Goal: Information Seeking & Learning: Learn about a topic

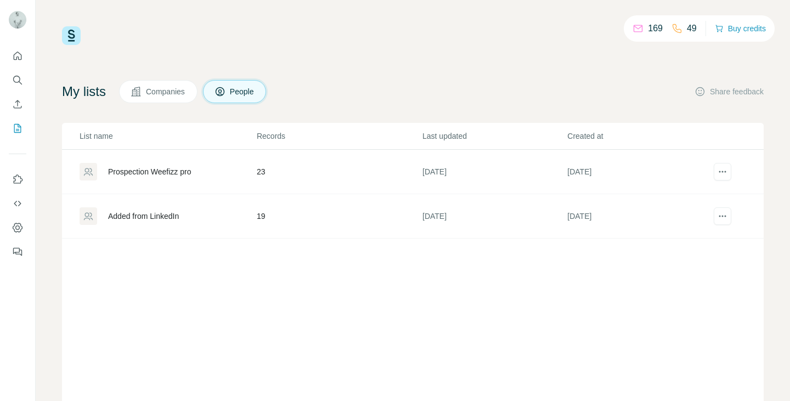
click at [180, 179] on div "Prospection Weefizz pro" at bounding box center [168, 172] width 176 height 18
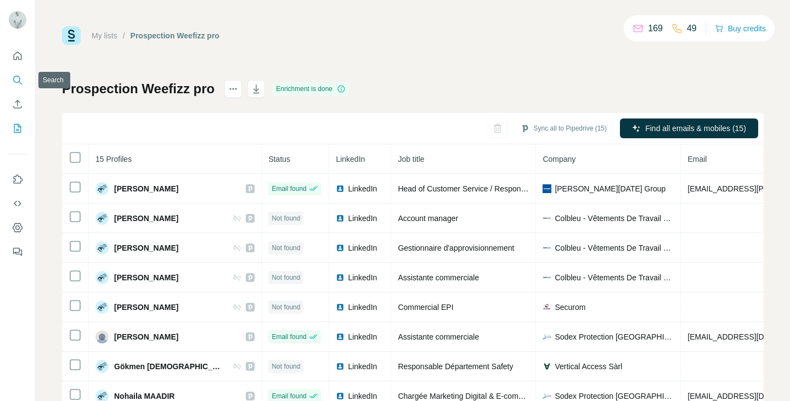
click at [13, 84] on icon "Search" at bounding box center [17, 80] width 11 height 11
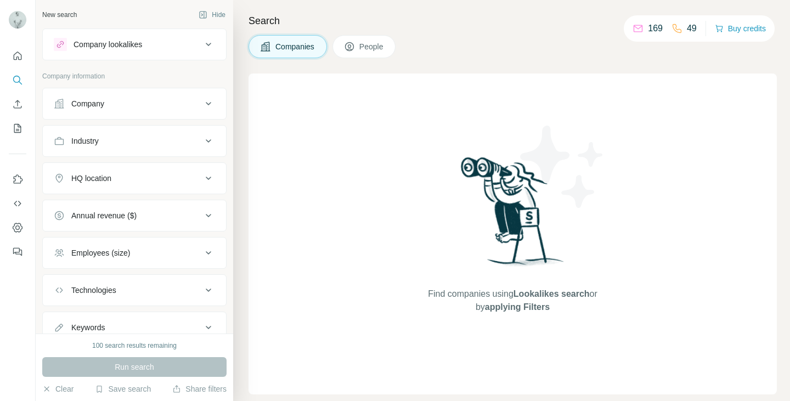
click at [172, 139] on div "Industry" at bounding box center [128, 141] width 148 height 11
click at [162, 167] on input at bounding box center [129, 168] width 136 height 12
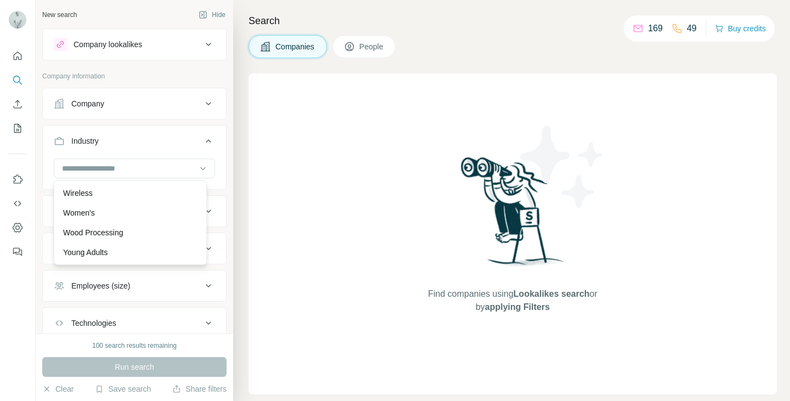
scroll to position [12300, 0]
click at [169, 134] on button "Industry" at bounding box center [134, 143] width 183 height 31
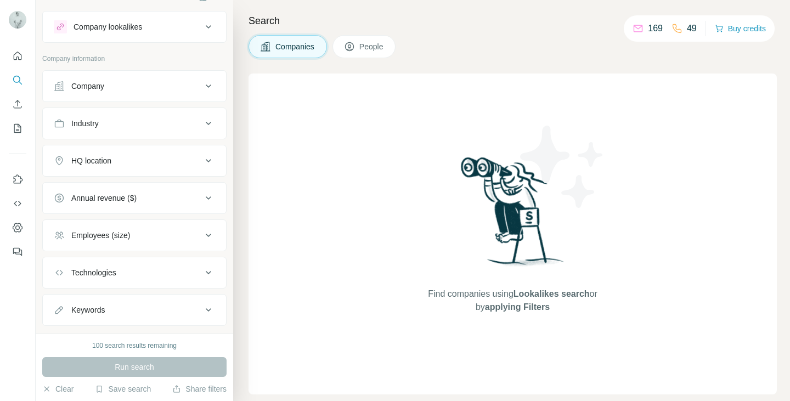
scroll to position [0, 0]
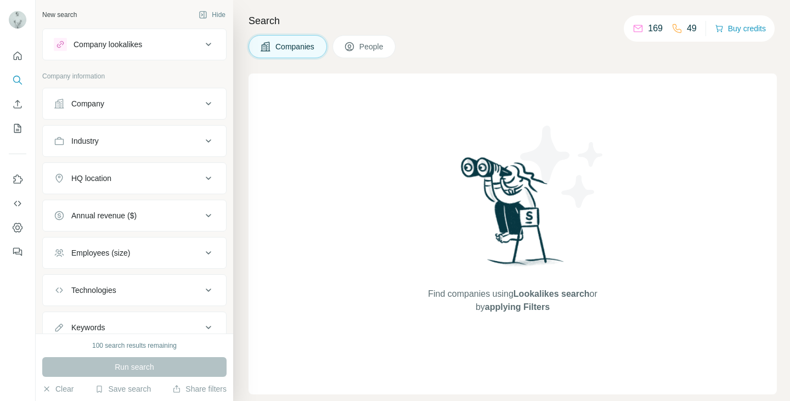
click at [165, 50] on div "Company lookalikes" at bounding box center [128, 44] width 148 height 13
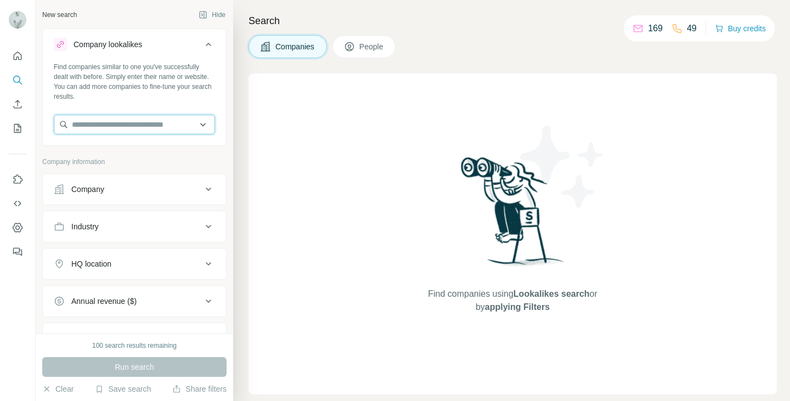
click at [139, 122] on input "text" at bounding box center [134, 125] width 161 height 20
type input "*"
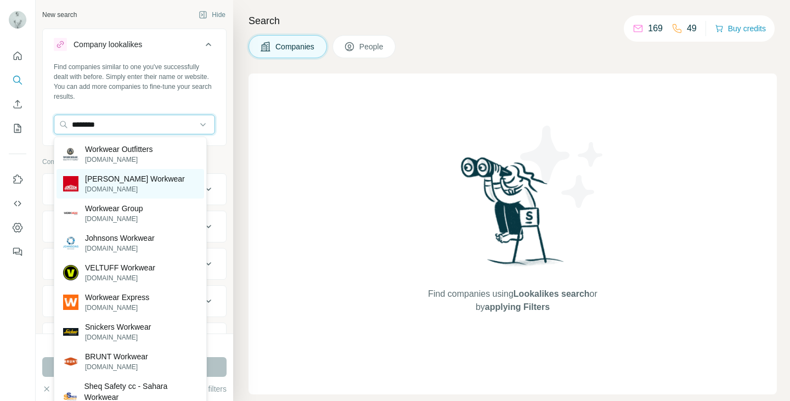
type input "********"
click at [144, 178] on p "[PERSON_NAME] Workwear" at bounding box center [135, 178] width 100 height 11
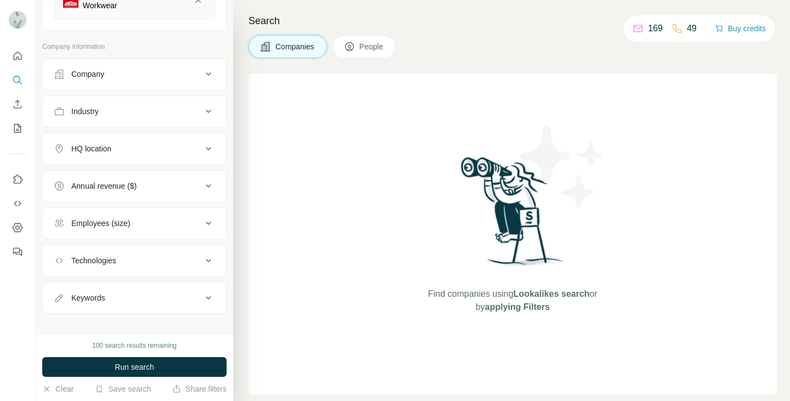
scroll to position [169, 0]
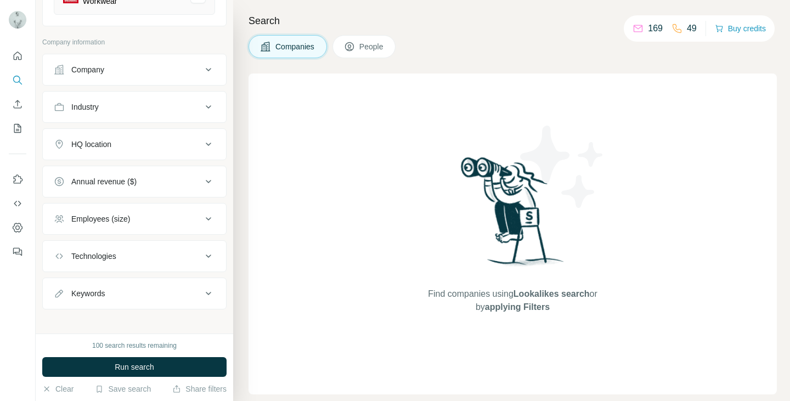
click at [168, 140] on div "HQ location" at bounding box center [128, 144] width 148 height 11
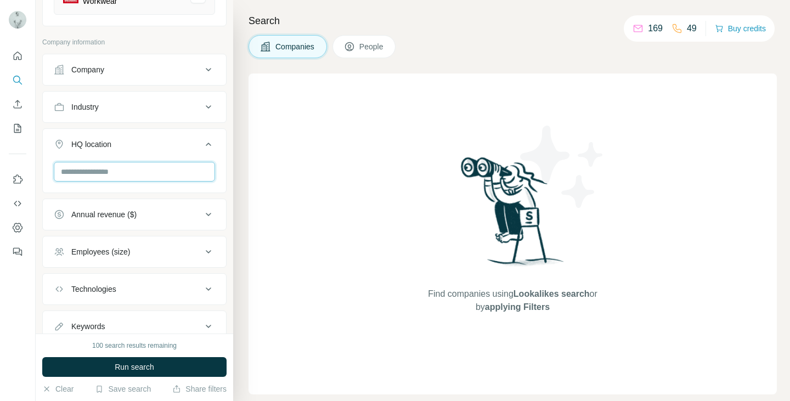
click at [166, 162] on input "text" at bounding box center [134, 172] width 161 height 20
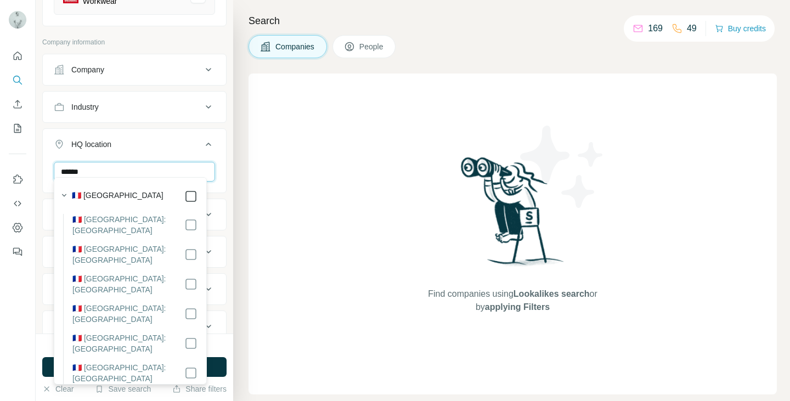
type input "******"
click at [165, 139] on div "HQ location 1" at bounding box center [128, 144] width 148 height 11
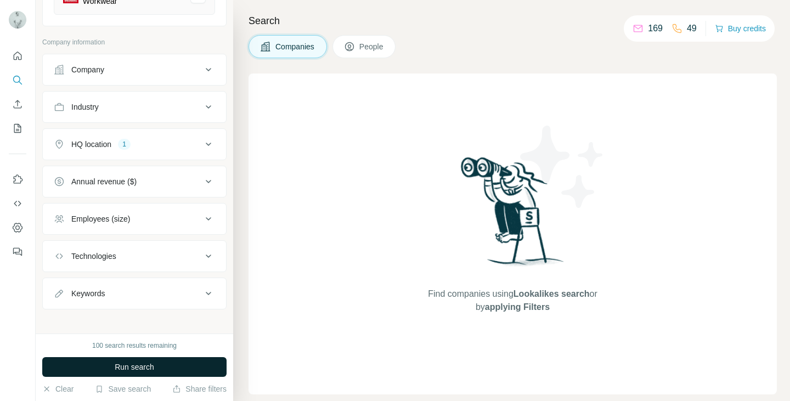
click at [146, 362] on span "Run search" at bounding box center [135, 367] width 40 height 11
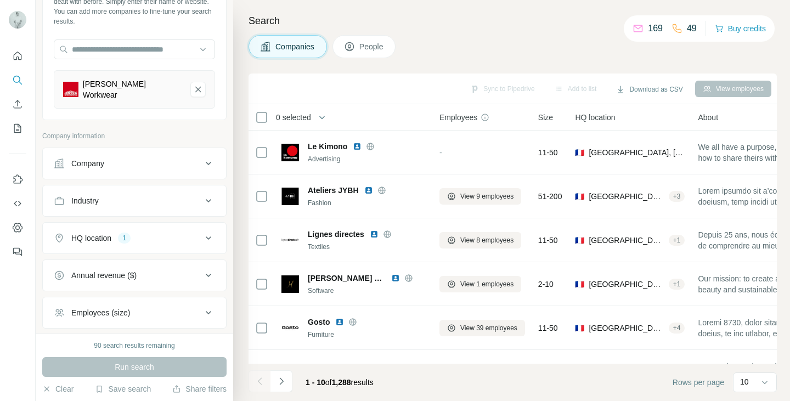
scroll to position [4, 0]
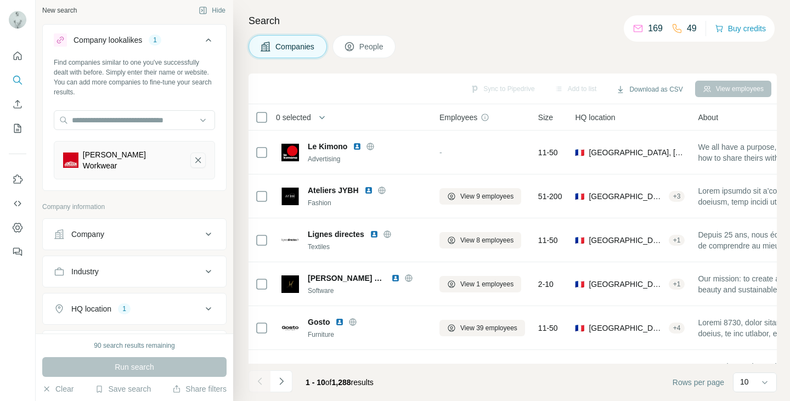
click at [193, 155] on icon "Jonsson Workwear-remove-button" at bounding box center [198, 160] width 10 height 11
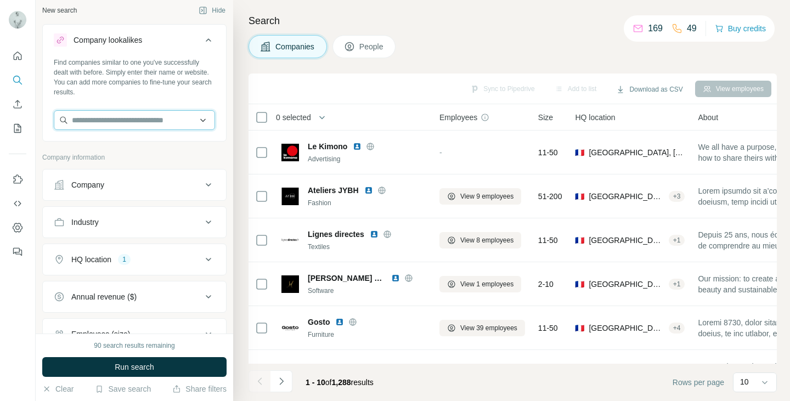
click at [135, 119] on input "text" at bounding box center [134, 120] width 161 height 20
type input "**********"
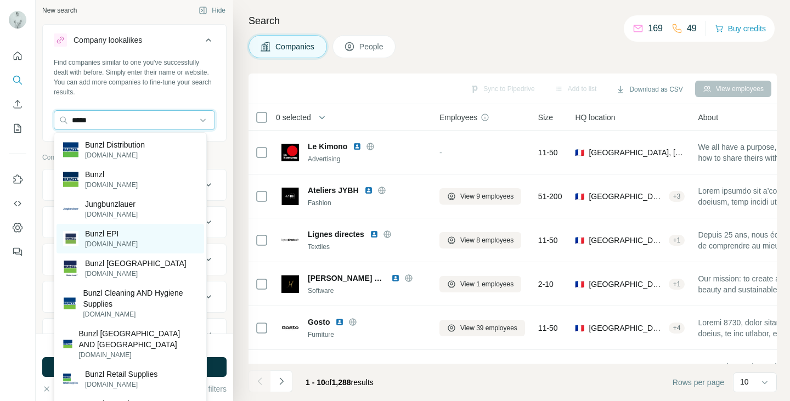
type input "*****"
click at [119, 232] on p "Bunzl EPI" at bounding box center [111, 233] width 53 height 11
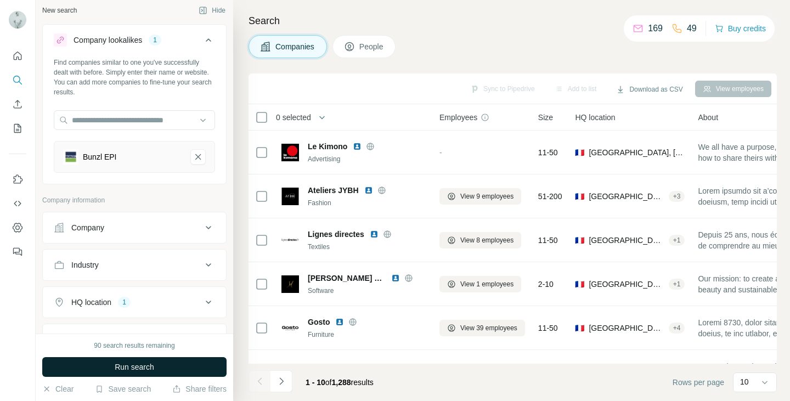
click at [119, 375] on button "Run search" at bounding box center [134, 367] width 184 height 20
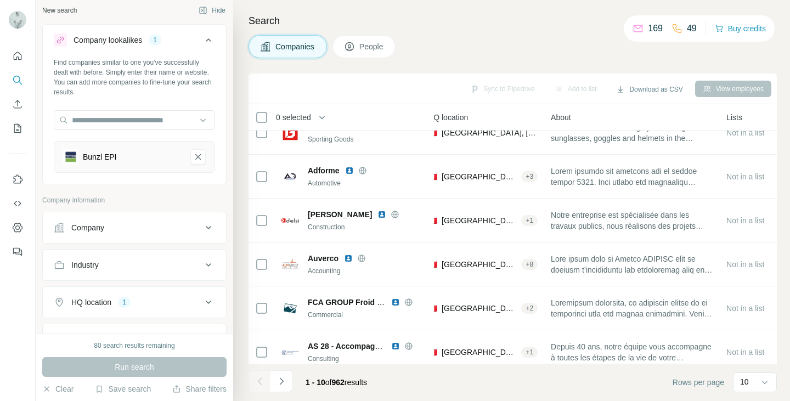
scroll to position [0, 151]
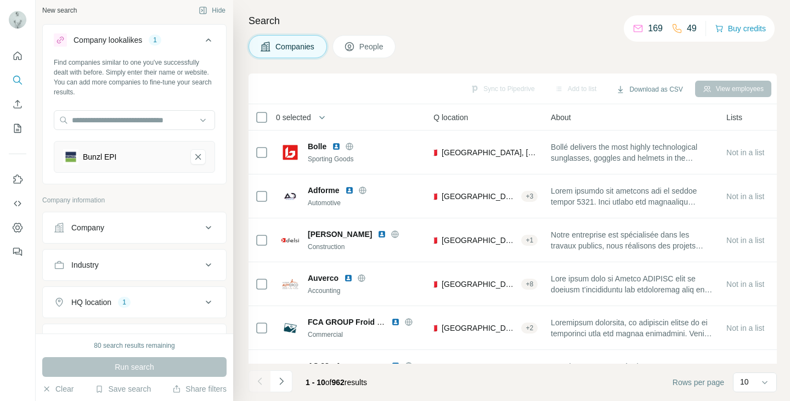
click at [195, 156] on button "Bunzl EPI-remove-button" at bounding box center [197, 156] width 15 height 15
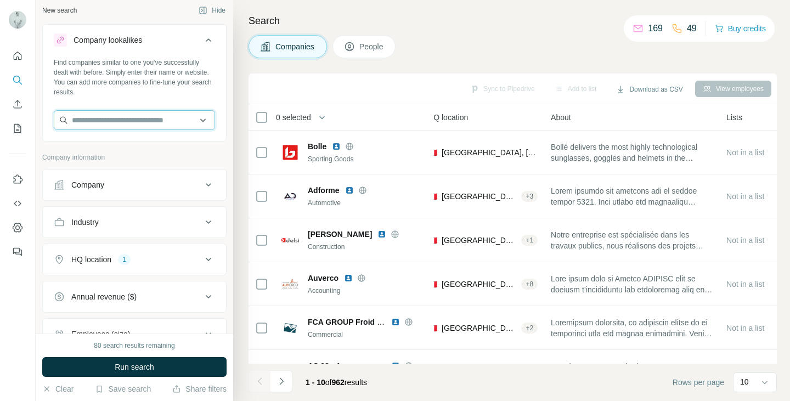
click at [142, 121] on input "text" at bounding box center [134, 120] width 161 height 20
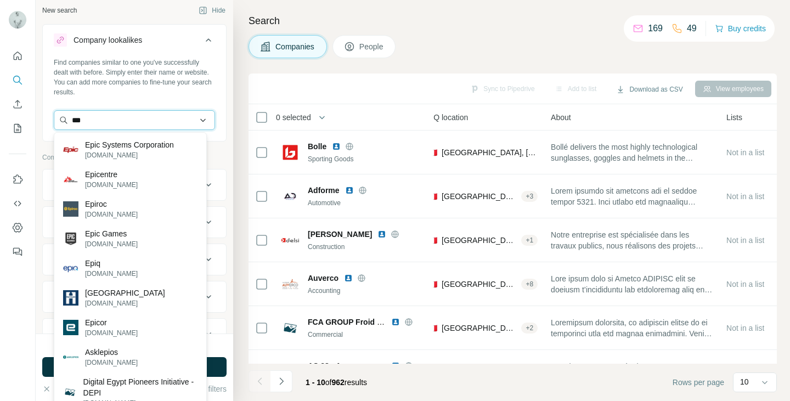
type input "***"
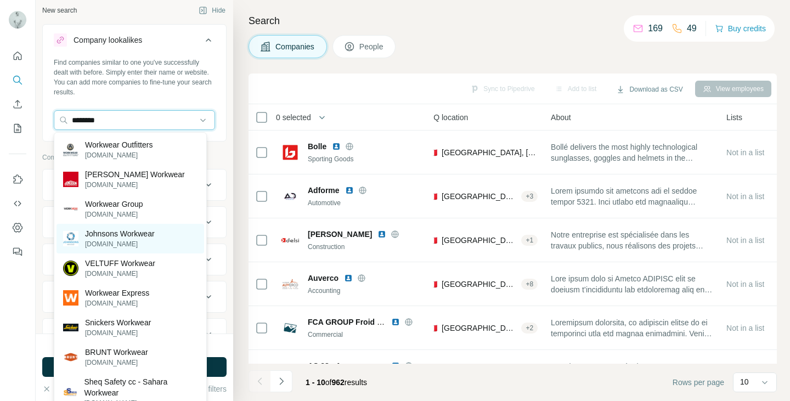
type input "********"
click at [119, 233] on p "Johnsons Workwear" at bounding box center [120, 233] width 70 height 11
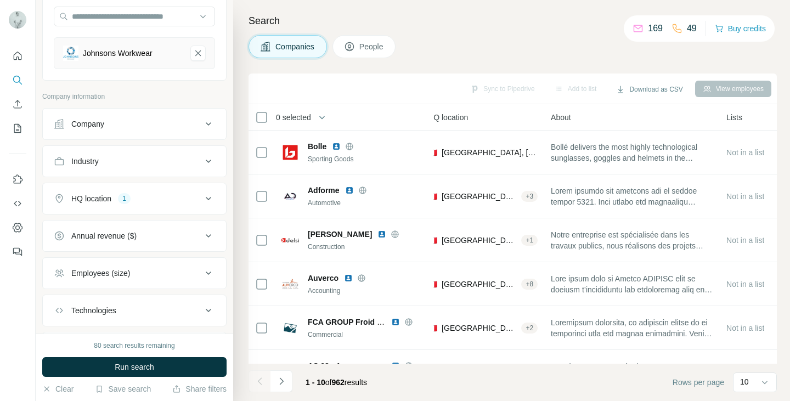
scroll to position [114, 0]
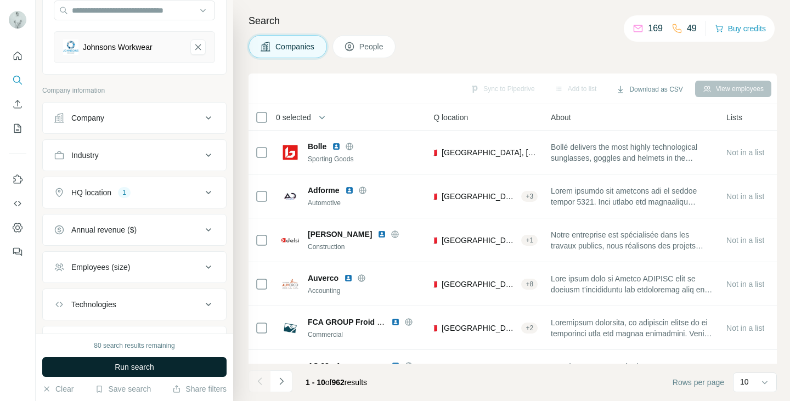
click at [145, 368] on span "Run search" at bounding box center [135, 367] width 40 height 11
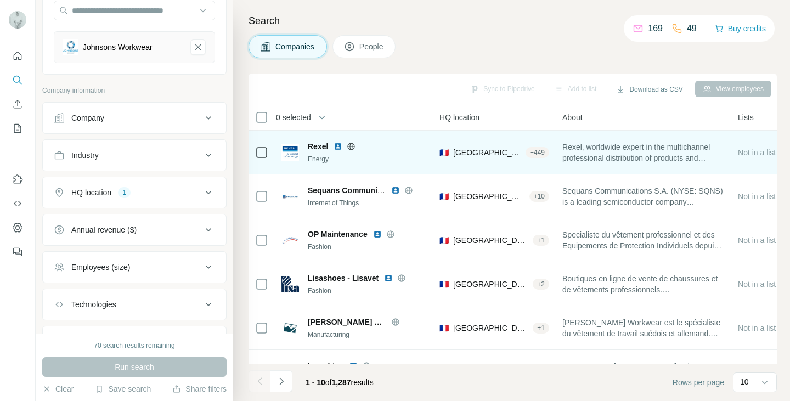
scroll to position [55, 151]
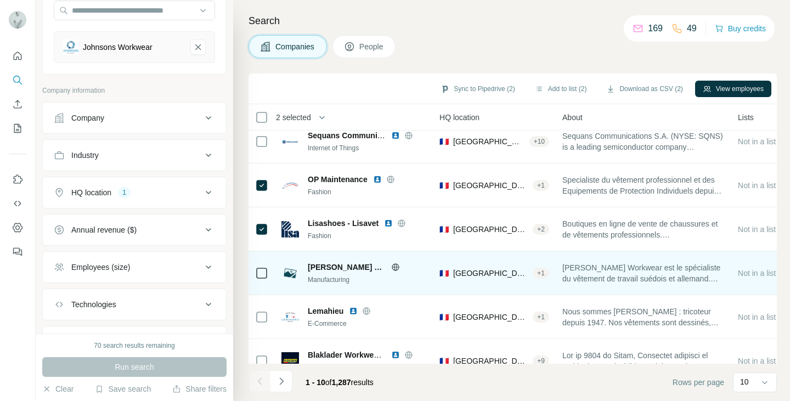
click at [255, 271] on icon at bounding box center [261, 273] width 13 height 13
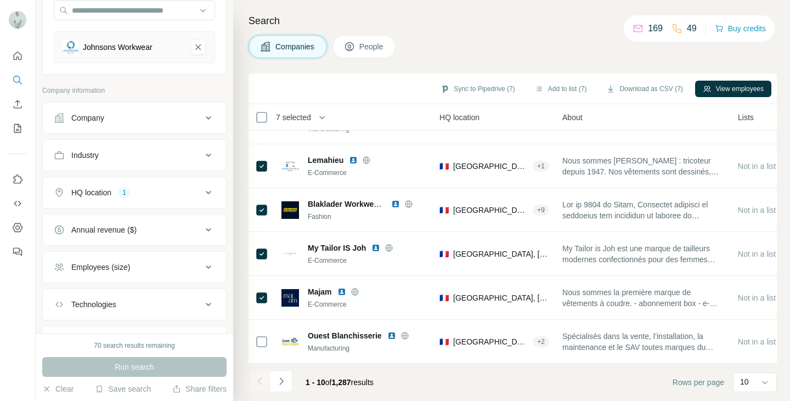
scroll to position [0, 151]
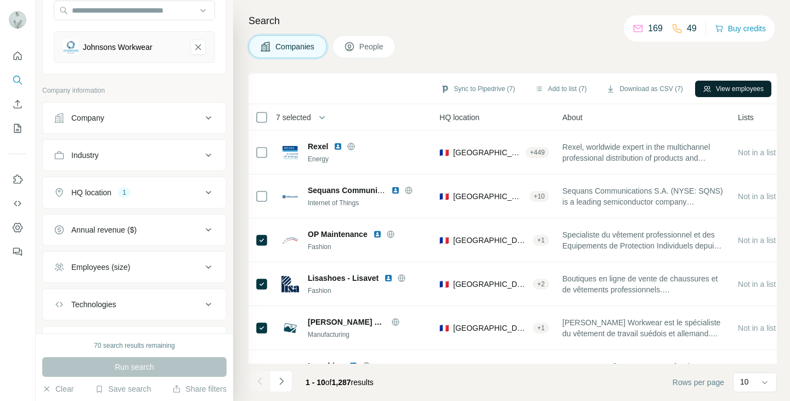
click at [723, 82] on button "View employees" at bounding box center [733, 89] width 76 height 16
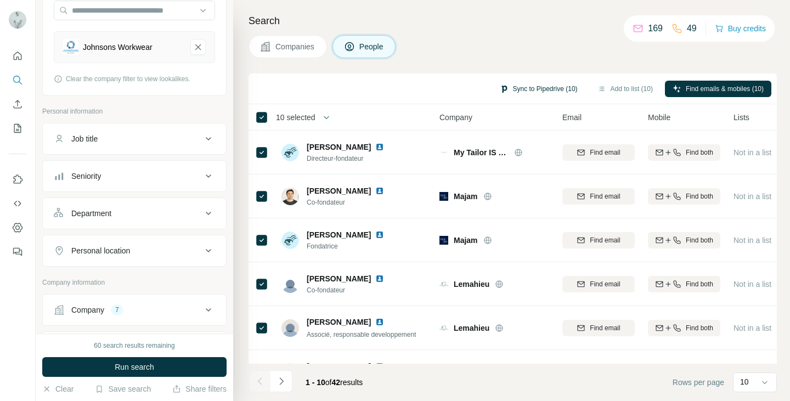
click at [543, 88] on button "Sync to Pipedrive (10)" at bounding box center [538, 89] width 93 height 16
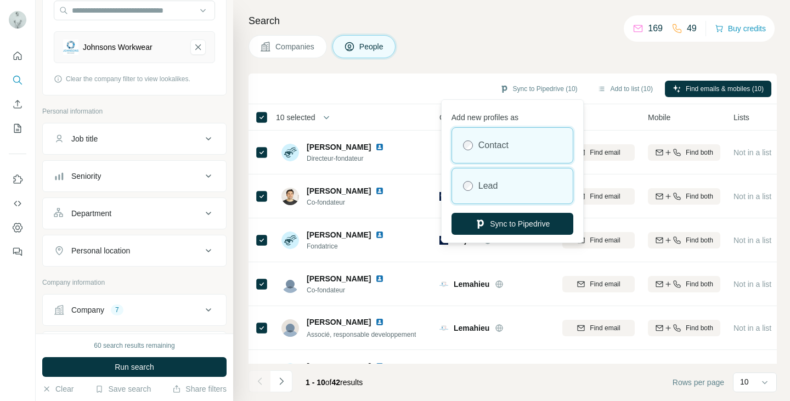
click at [472, 182] on div at bounding box center [468, 186] width 10 height 10
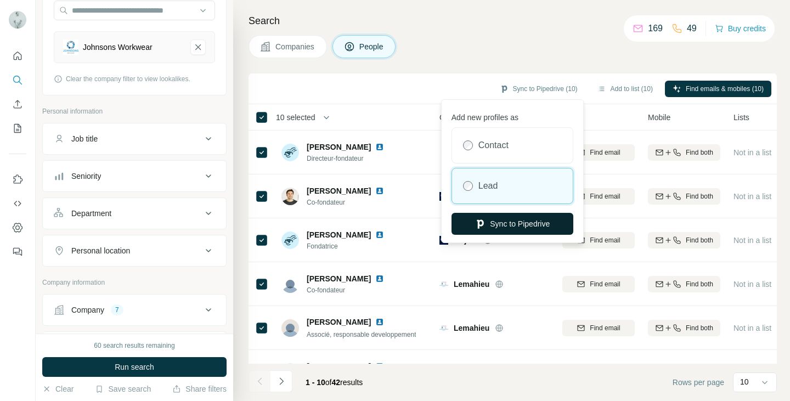
click at [489, 225] on button "Sync to Pipedrive" at bounding box center [513, 224] width 122 height 22
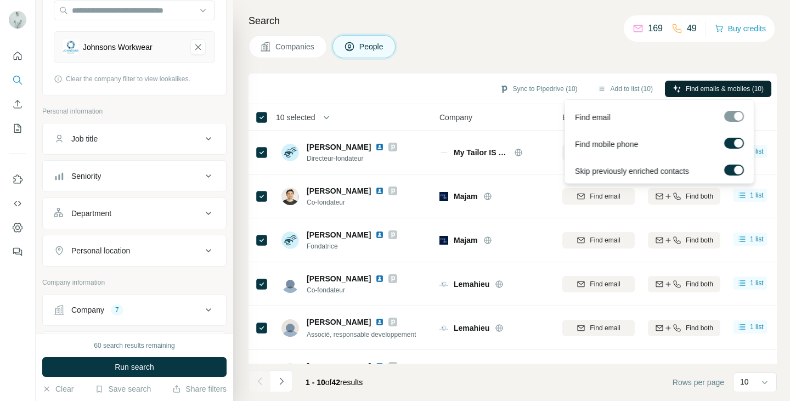
click at [693, 89] on span "Find emails & mobiles (10)" at bounding box center [725, 89] width 78 height 10
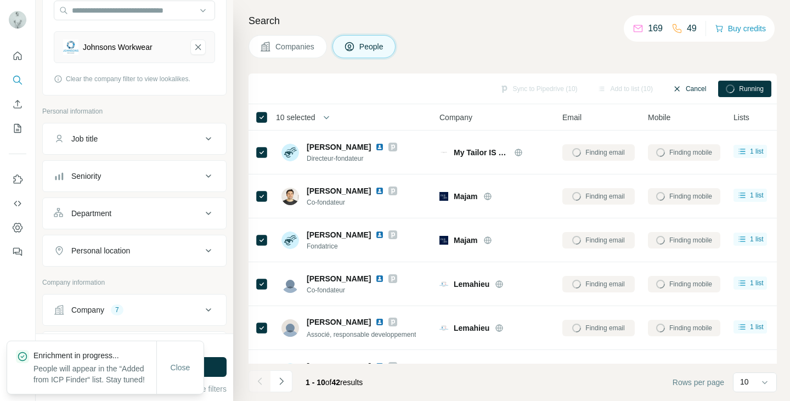
click at [688, 91] on button "Cancel" at bounding box center [689, 89] width 49 height 16
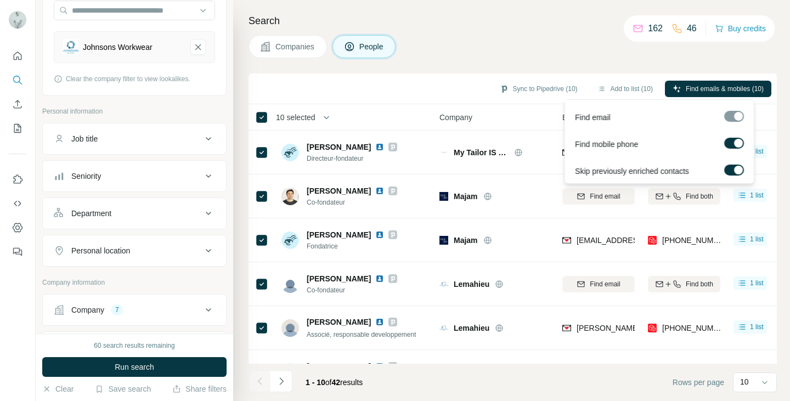
click at [730, 119] on div at bounding box center [734, 116] width 20 height 11
click at [736, 142] on div at bounding box center [738, 143] width 9 height 9
click at [721, 86] on span "Find emails (10)" at bounding box center [739, 89] width 47 height 10
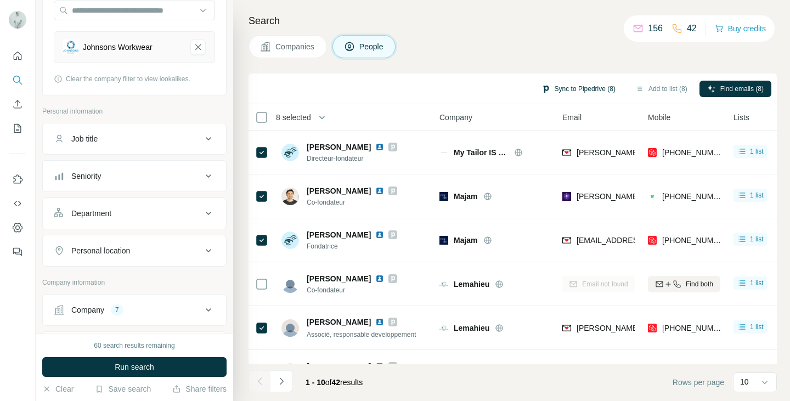
click at [579, 91] on button "Sync to Pipedrive (8)" at bounding box center [578, 89] width 89 height 16
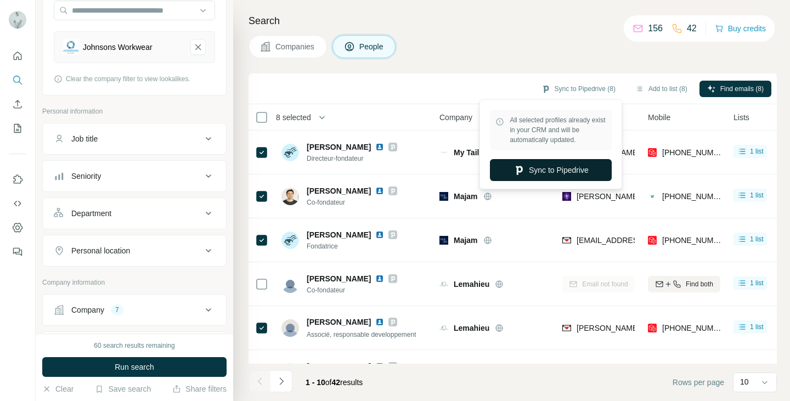
click at [549, 165] on button "Sync to Pipedrive" at bounding box center [551, 170] width 122 height 22
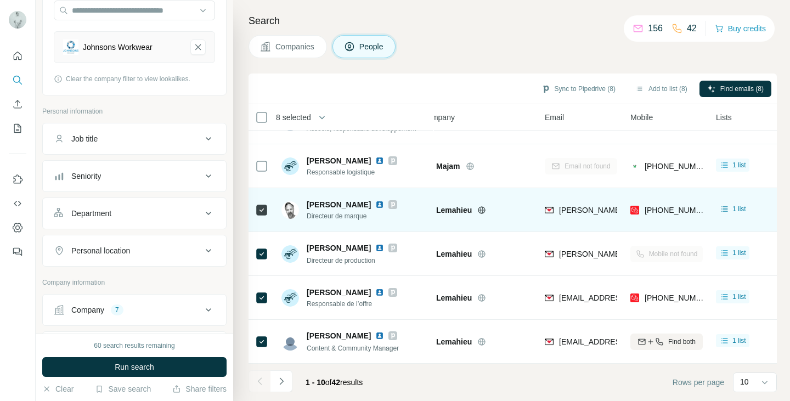
scroll to position [211, 0]
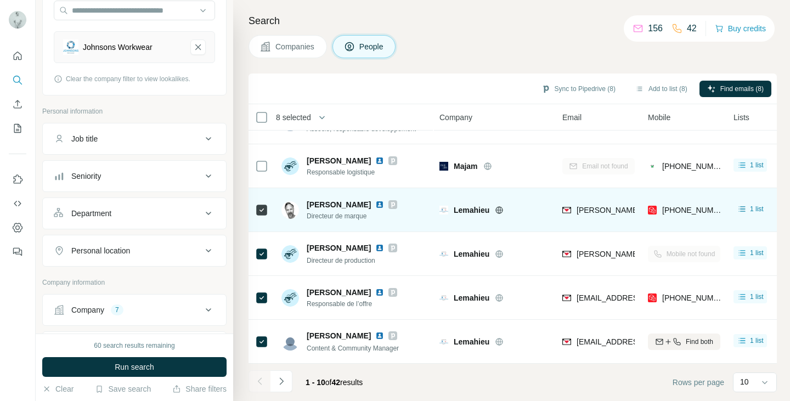
click at [500, 206] on icon at bounding box center [499, 210] width 9 height 9
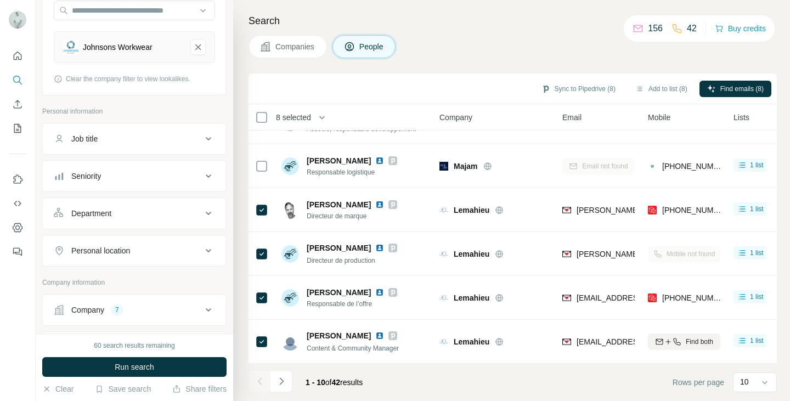
scroll to position [0, 0]
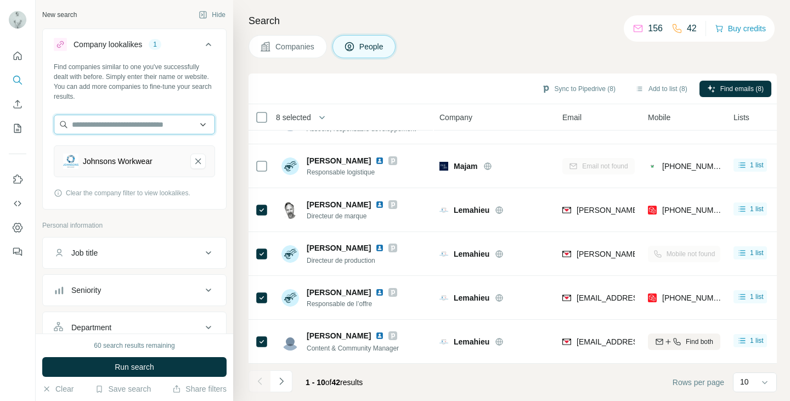
click at [134, 125] on input "text" at bounding box center [134, 125] width 161 height 20
type input "*"
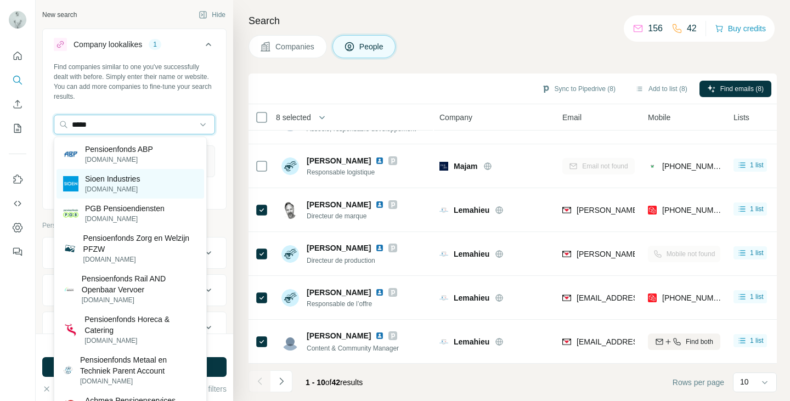
type input "*****"
click at [133, 190] on p "[DOMAIN_NAME]" at bounding box center [112, 189] width 55 height 10
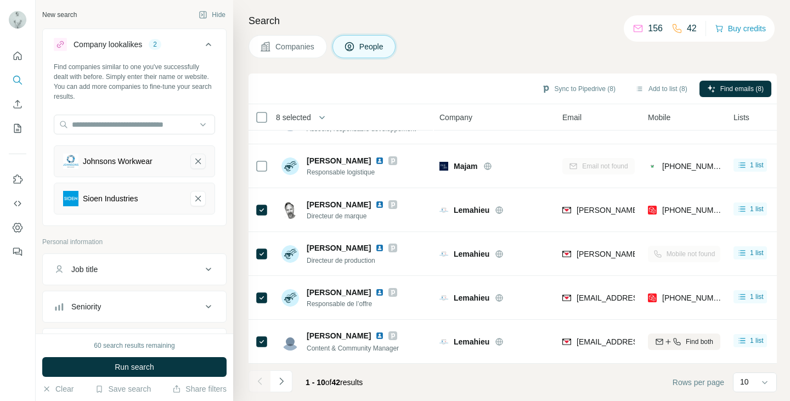
click at [193, 163] on icon "Johnsons Workwear-remove-button" at bounding box center [198, 161] width 10 height 11
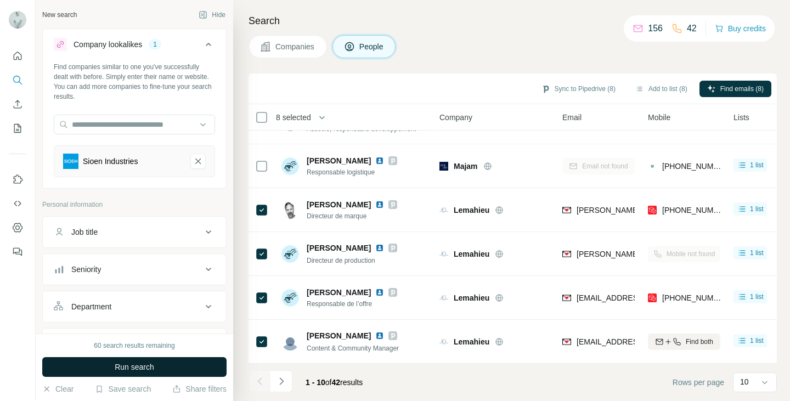
click at [151, 370] on span "Run search" at bounding box center [135, 367] width 40 height 11
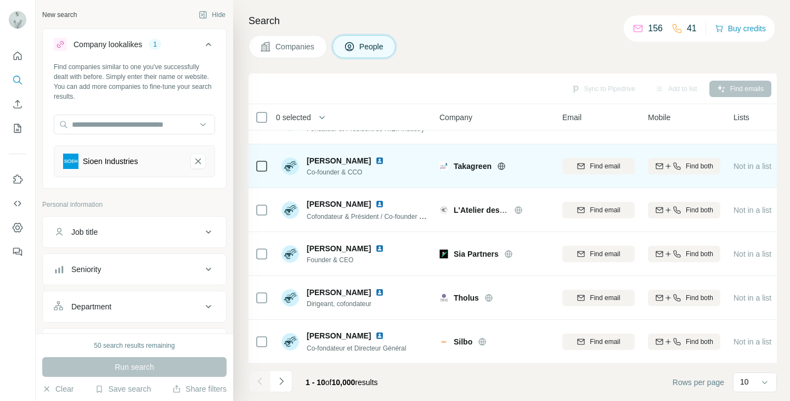
click at [498, 162] on icon at bounding box center [501, 166] width 9 height 9
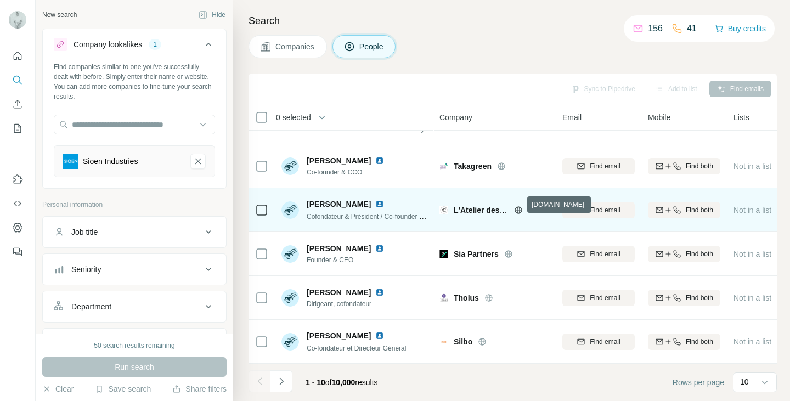
click at [520, 206] on icon at bounding box center [518, 209] width 7 height 7
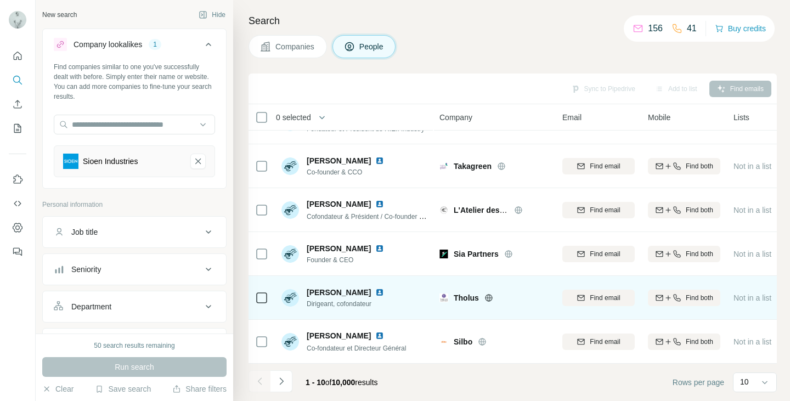
click at [488, 294] on icon at bounding box center [488, 298] width 9 height 9
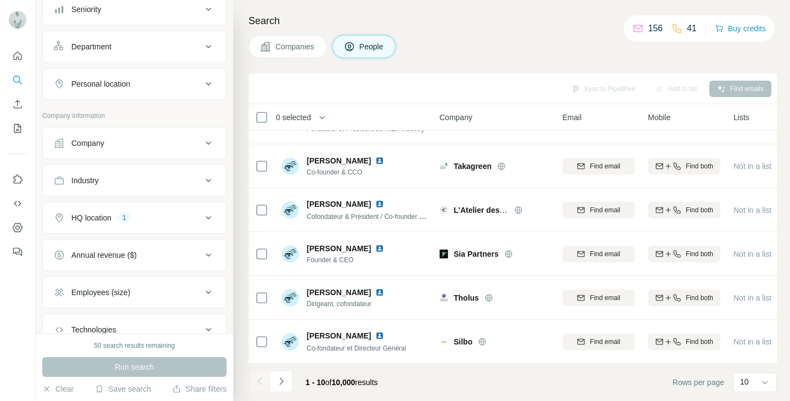
scroll to position [274, 0]
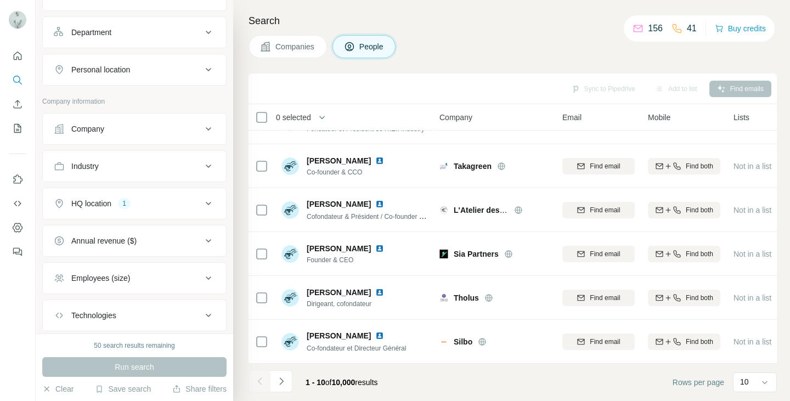
click at [174, 165] on div "Industry" at bounding box center [128, 166] width 148 height 11
click at [171, 195] on input at bounding box center [129, 194] width 136 height 12
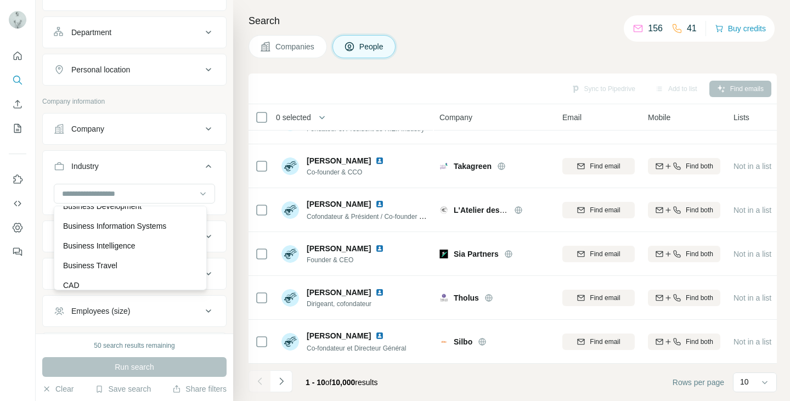
scroll to position [1317, 0]
click at [158, 199] on input at bounding box center [129, 194] width 136 height 12
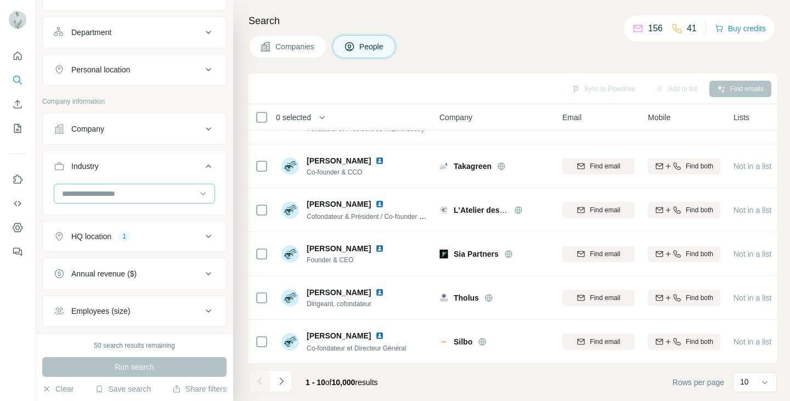
click at [157, 198] on input at bounding box center [129, 194] width 136 height 12
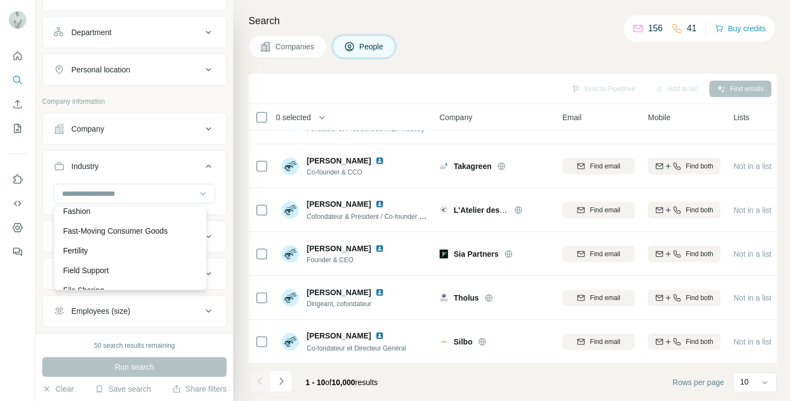
scroll to position [4334, 0]
click at [159, 219] on div "Fashion" at bounding box center [131, 210] width 148 height 20
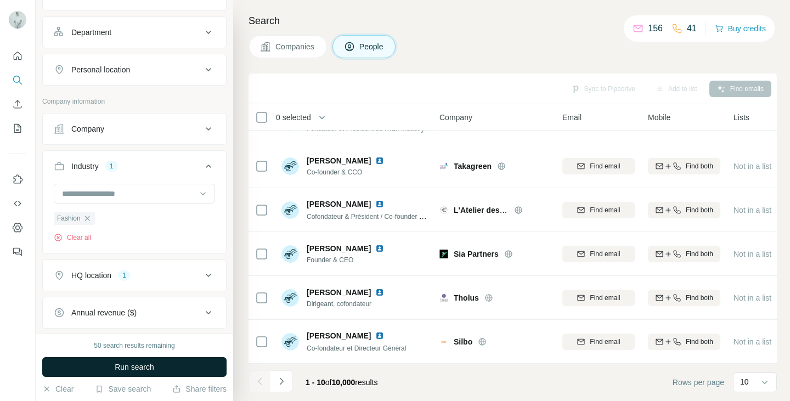
click at [156, 366] on button "Run search" at bounding box center [134, 367] width 184 height 20
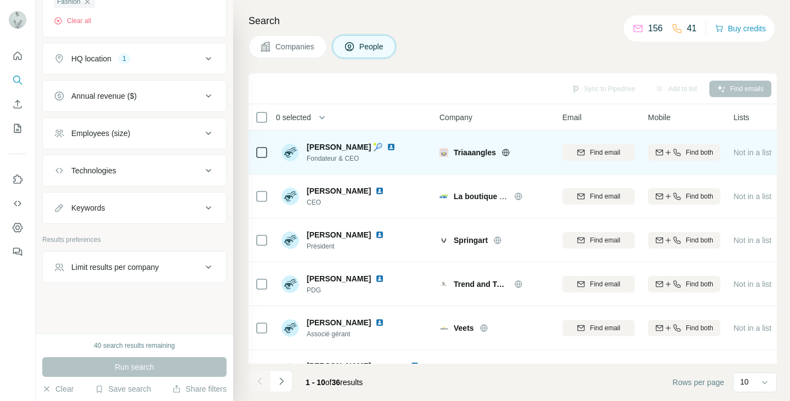
click at [506, 150] on icon at bounding box center [506, 152] width 3 height 7
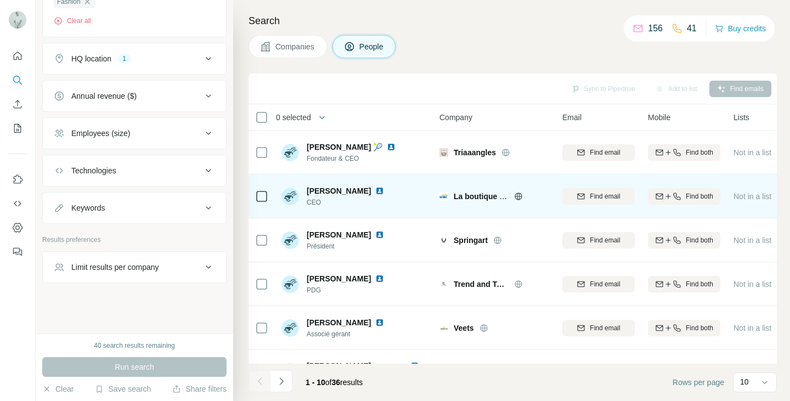
click at [519, 196] on icon at bounding box center [518, 196] width 9 height 9
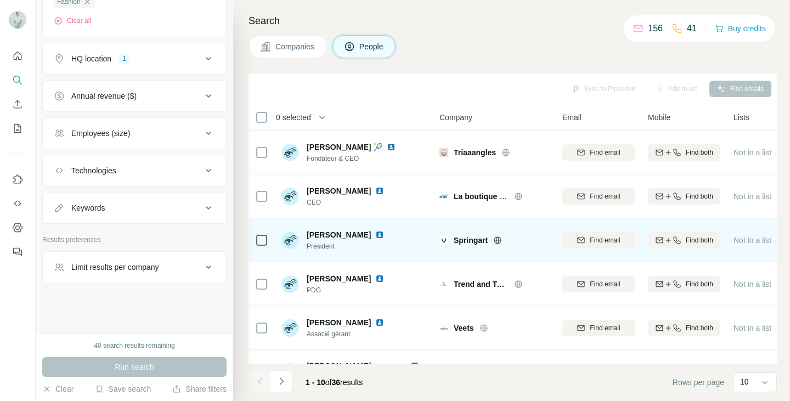
click at [499, 241] on icon at bounding box center [497, 239] width 3 height 7
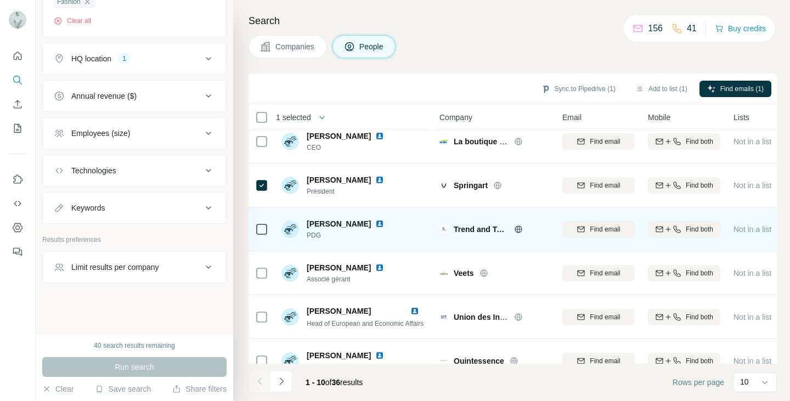
click at [520, 230] on icon at bounding box center [518, 229] width 9 height 9
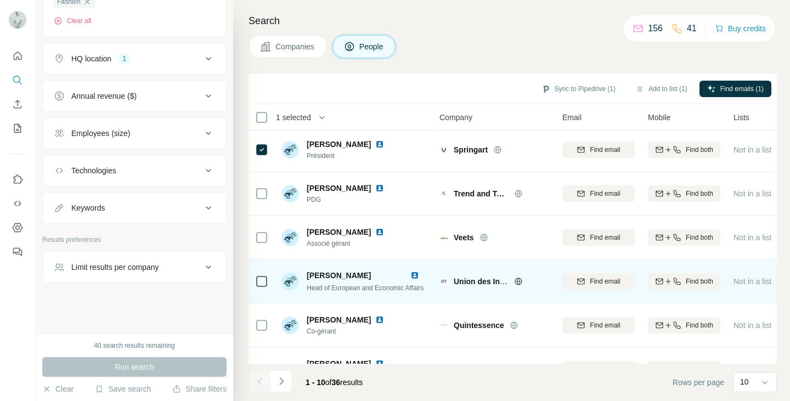
scroll to position [165, 0]
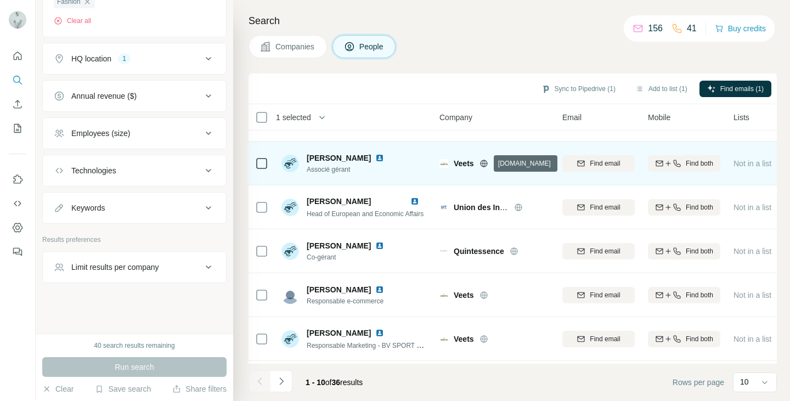
click at [483, 165] on icon at bounding box center [483, 163] width 9 height 9
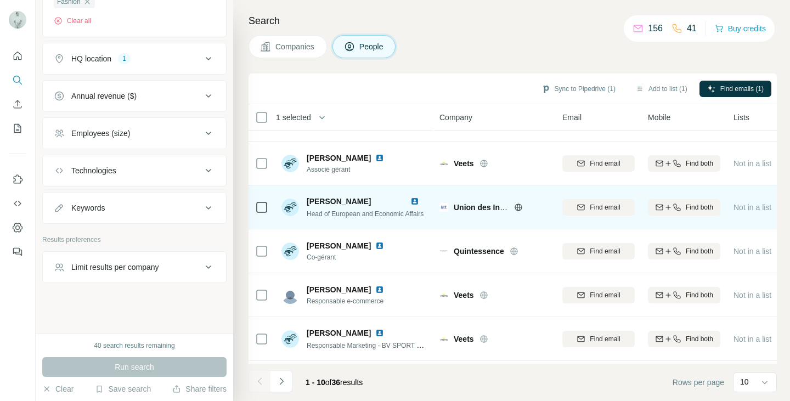
click at [517, 209] on icon at bounding box center [518, 207] width 3 height 7
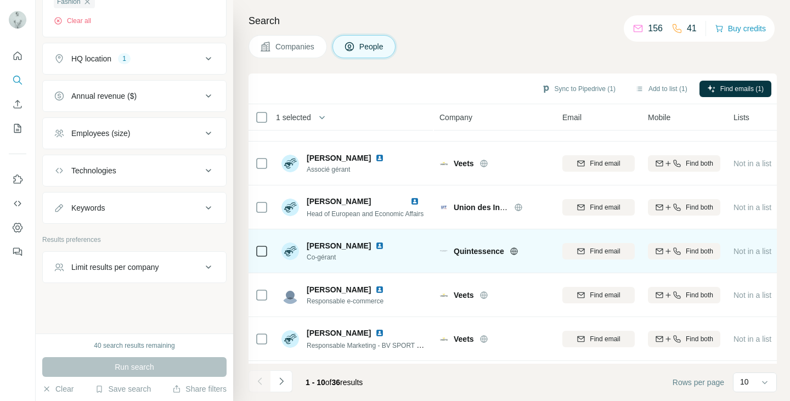
click at [515, 253] on icon at bounding box center [514, 251] width 9 height 9
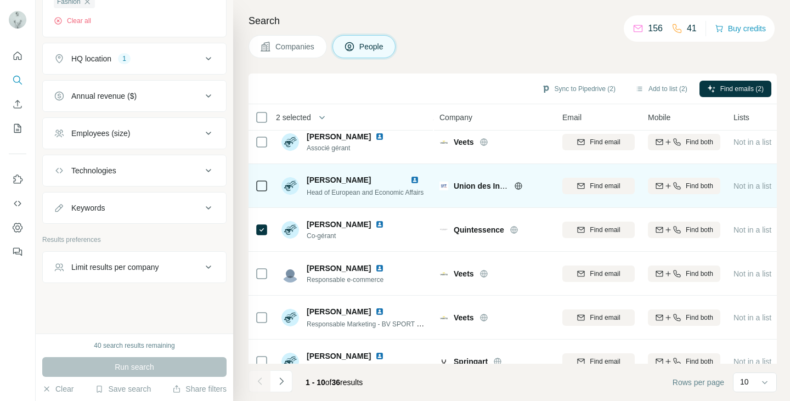
scroll to position [211, 0]
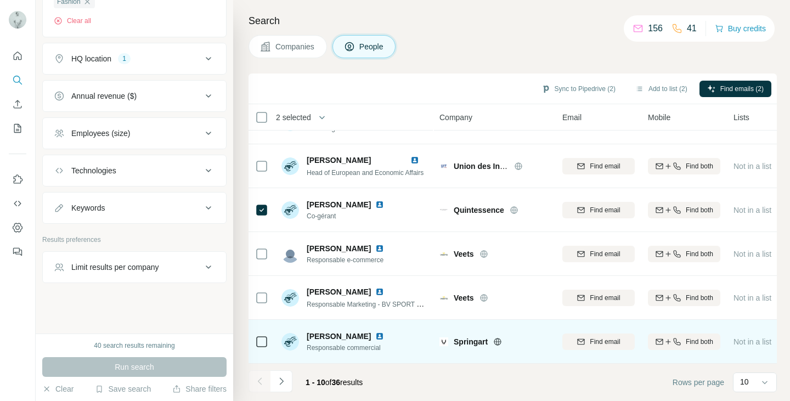
click at [498, 337] on icon at bounding box center [497, 341] width 9 height 9
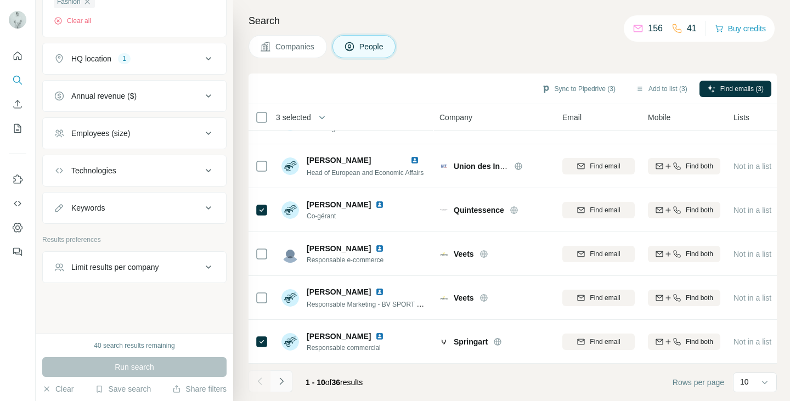
click at [289, 382] on button "Navigate to next page" at bounding box center [281, 381] width 22 height 22
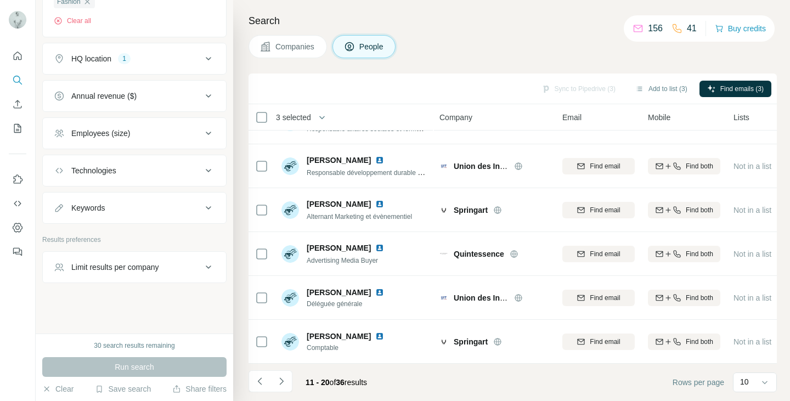
click at [279, 382] on icon "Navigate to next page" at bounding box center [281, 381] width 11 height 11
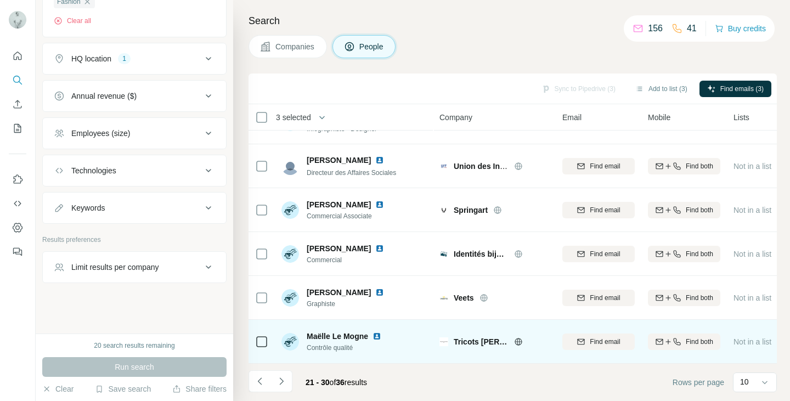
click at [518, 341] on icon at bounding box center [518, 341] width 7 height 1
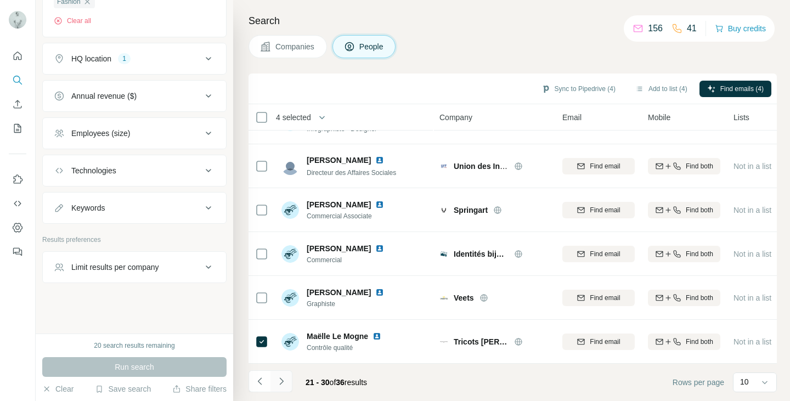
click at [279, 386] on icon "Navigate to next page" at bounding box center [281, 381] width 11 height 11
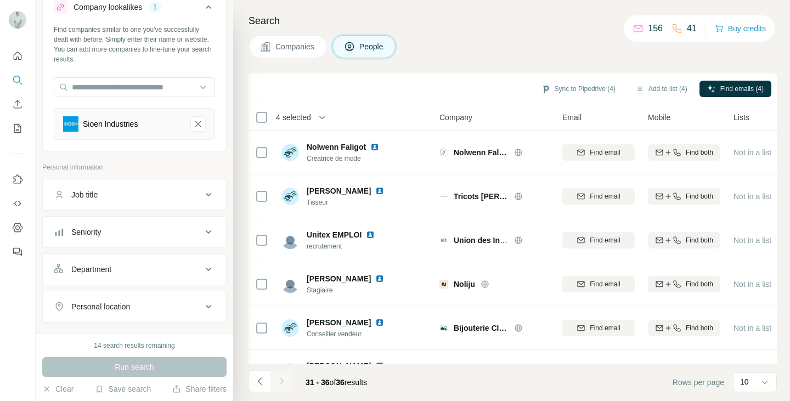
scroll to position [0, 0]
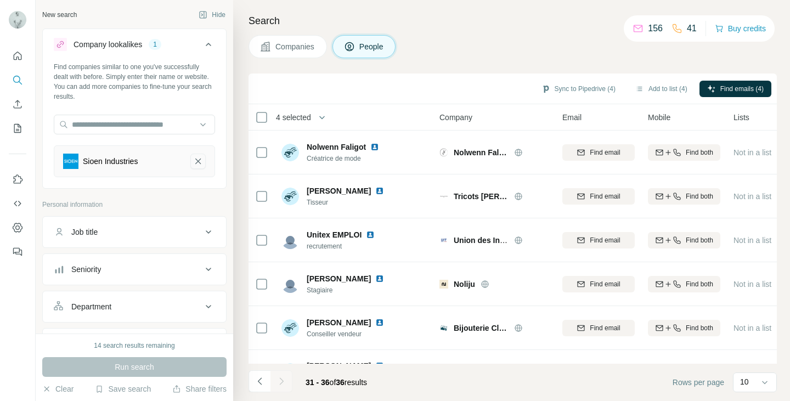
click at [193, 159] on icon "Sioen Industries-remove-button" at bounding box center [198, 161] width 10 height 11
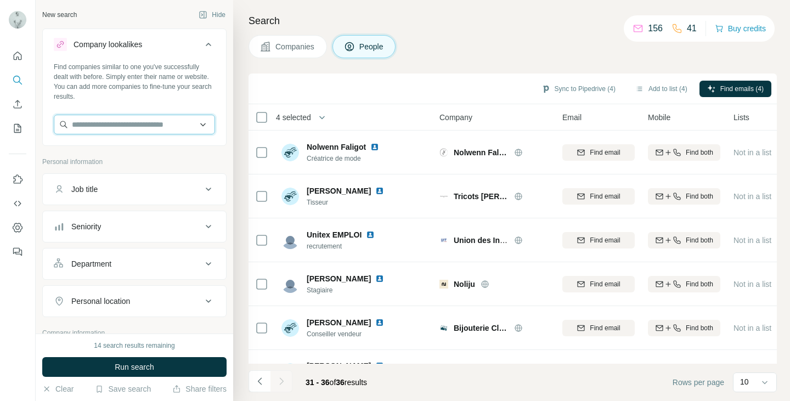
click at [159, 131] on input "text" at bounding box center [134, 125] width 161 height 20
type input "*"
type input "*****"
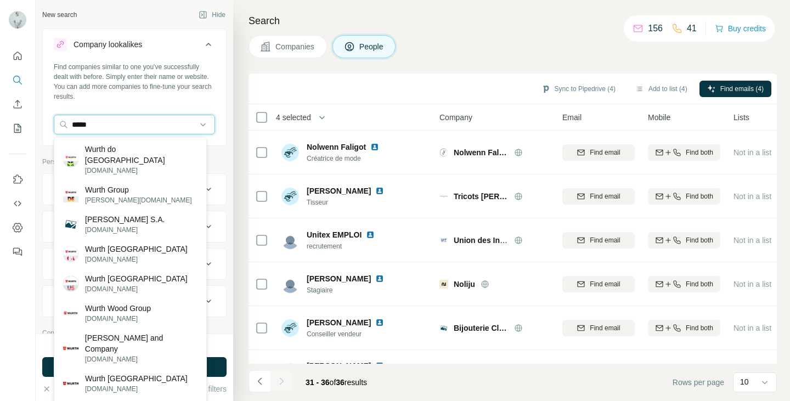
drag, startPoint x: 118, startPoint y: 128, endPoint x: 52, endPoint y: 133, distance: 66.0
click at [52, 133] on div "Find companies similar to one you've successfully dealt with before. Simply ent…" at bounding box center [134, 102] width 183 height 81
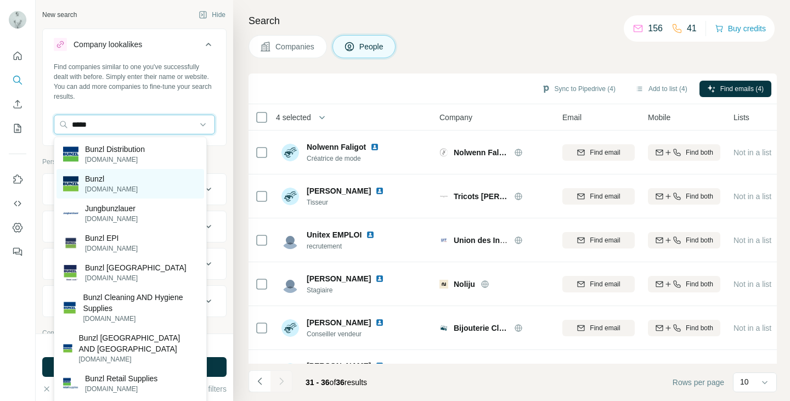
type input "*****"
click at [148, 185] on div "Bunzl [DOMAIN_NAME]" at bounding box center [131, 184] width 148 height 30
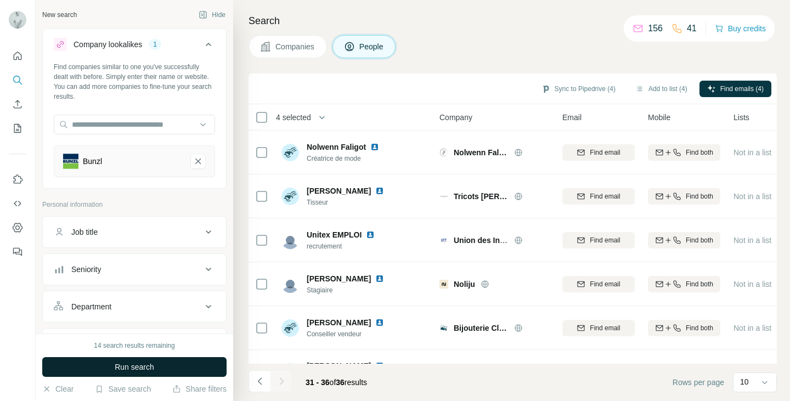
click at [157, 367] on button "Run search" at bounding box center [134, 367] width 184 height 20
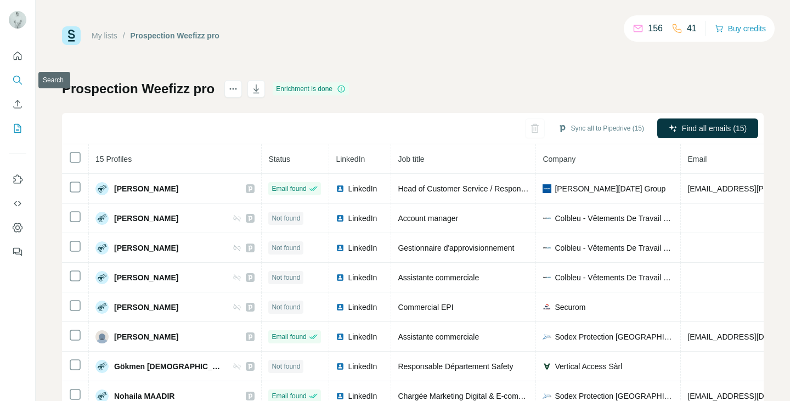
click at [22, 77] on icon "Search" at bounding box center [17, 80] width 11 height 11
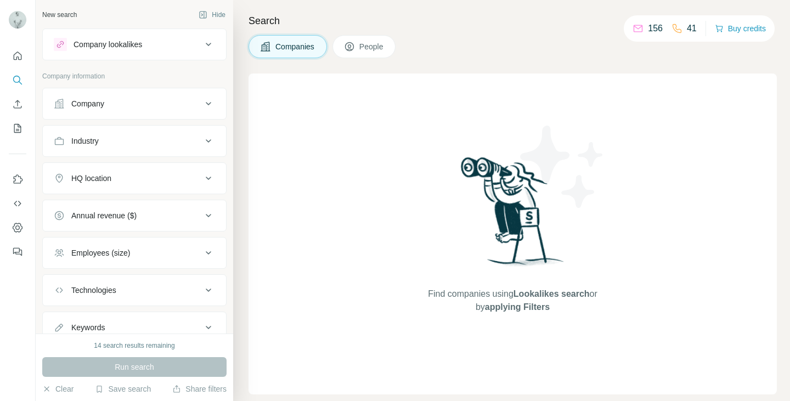
click at [131, 39] on div "Company lookalikes" at bounding box center [108, 44] width 69 height 11
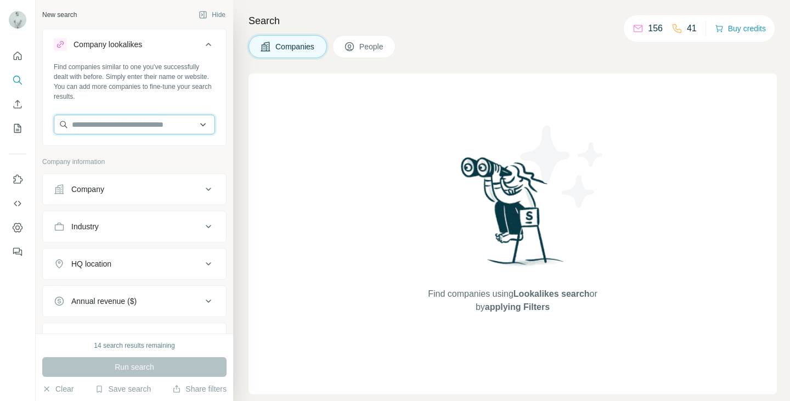
click at [124, 123] on input "text" at bounding box center [134, 125] width 161 height 20
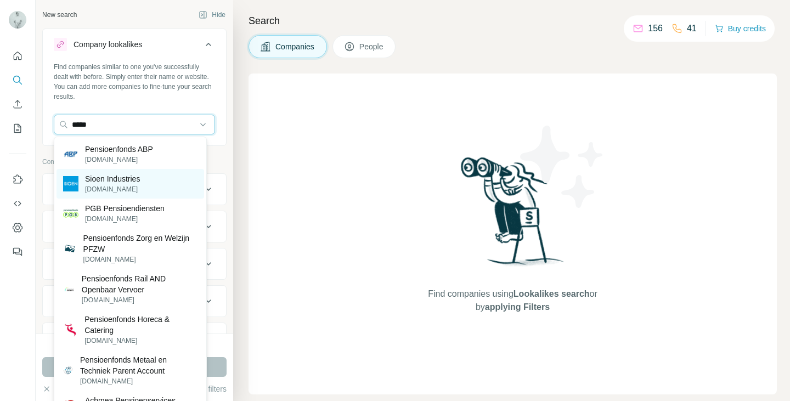
type input "*****"
click at [127, 184] on p "[DOMAIN_NAME]" at bounding box center [112, 189] width 55 height 10
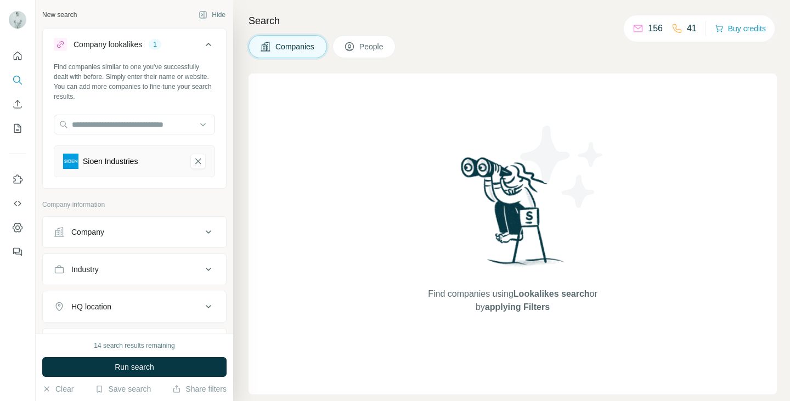
click at [166, 233] on div "Company" at bounding box center [128, 232] width 148 height 11
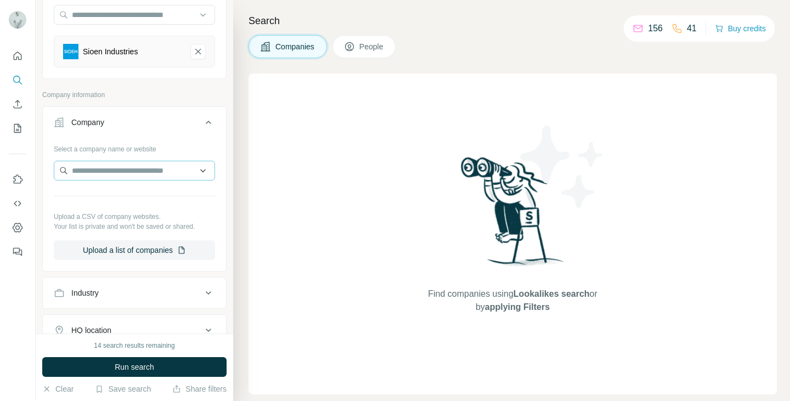
scroll to position [165, 0]
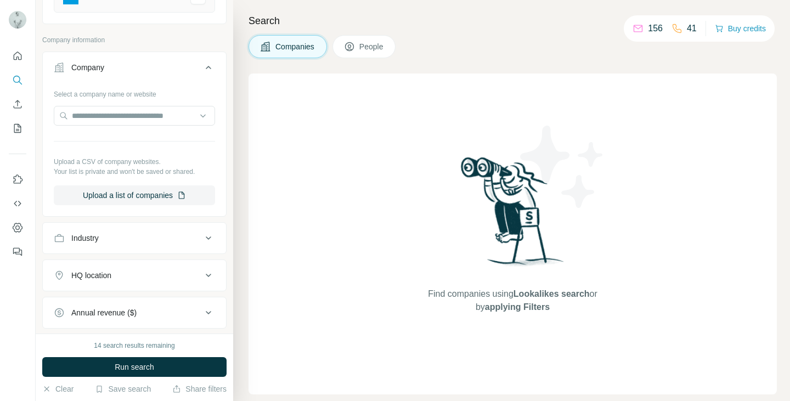
click at [202, 67] on icon at bounding box center [208, 67] width 13 height 13
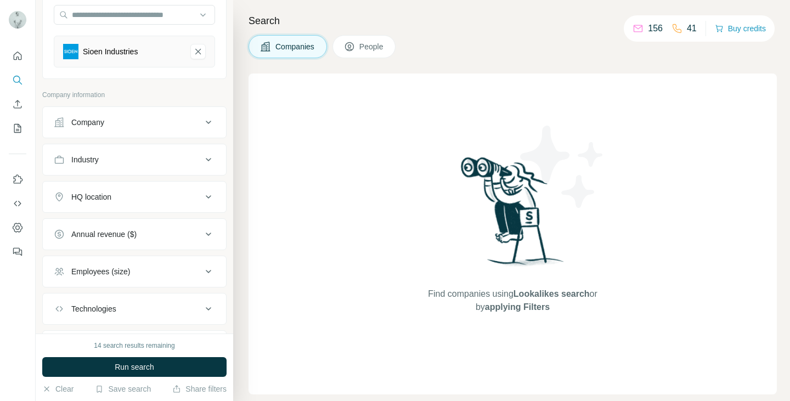
scroll to position [114, 0]
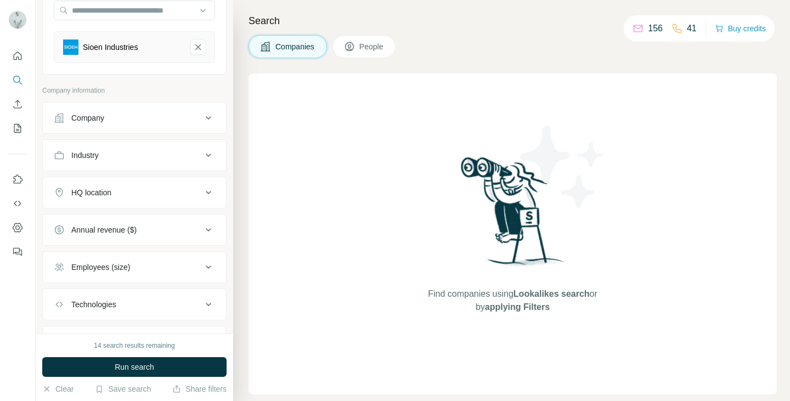
click at [202, 155] on icon at bounding box center [208, 155] width 13 height 13
click at [149, 177] on input at bounding box center [129, 183] width 136 height 12
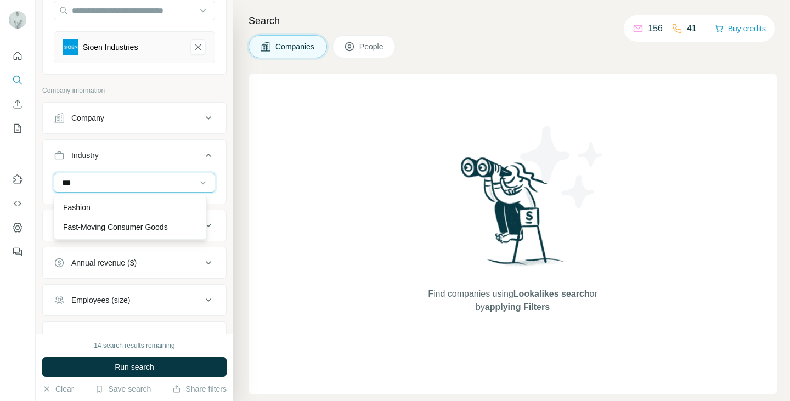
scroll to position [0, 0]
type input "***"
click at [139, 205] on div "Fashion" at bounding box center [130, 207] width 134 height 11
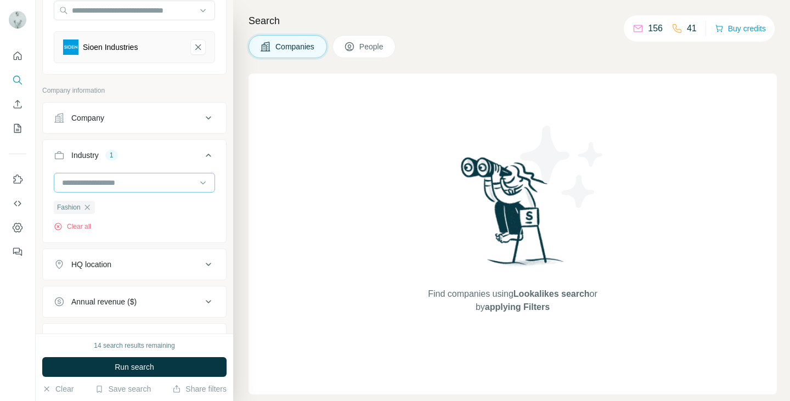
click at [138, 184] on input at bounding box center [129, 183] width 136 height 12
click at [285, 190] on div "Find companies using Lookalikes search or by applying Filters" at bounding box center [513, 234] width 528 height 321
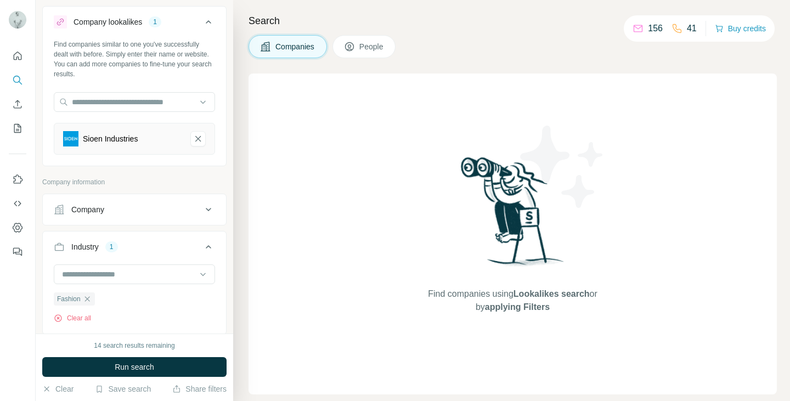
scroll to position [21, 0]
click at [165, 369] on button "Run search" at bounding box center [134, 367] width 184 height 20
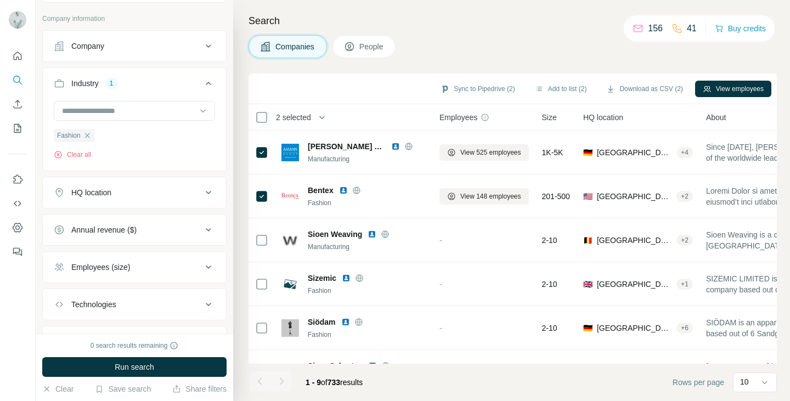
scroll to position [186, 0]
click at [182, 196] on div "HQ location" at bounding box center [128, 192] width 148 height 11
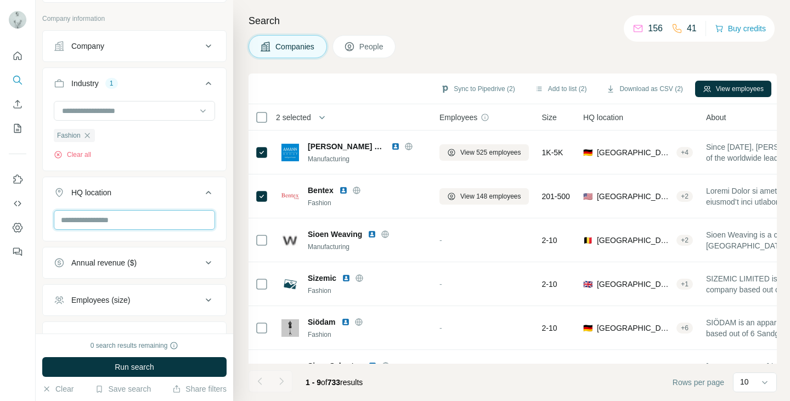
click at [151, 220] on input "text" at bounding box center [134, 220] width 161 height 20
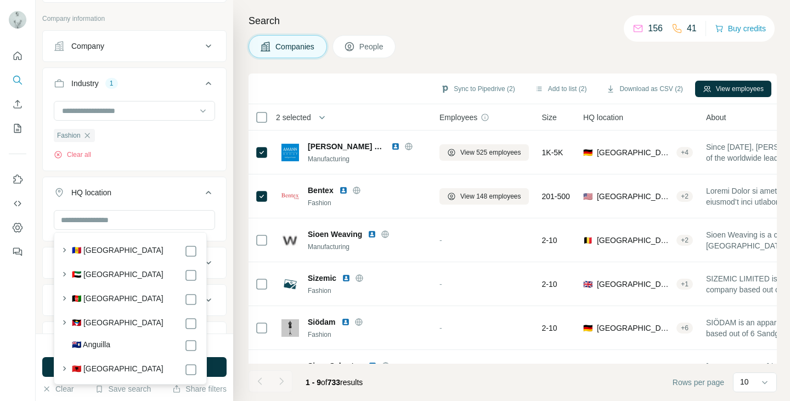
click at [161, 202] on button "HQ location" at bounding box center [134, 194] width 183 height 31
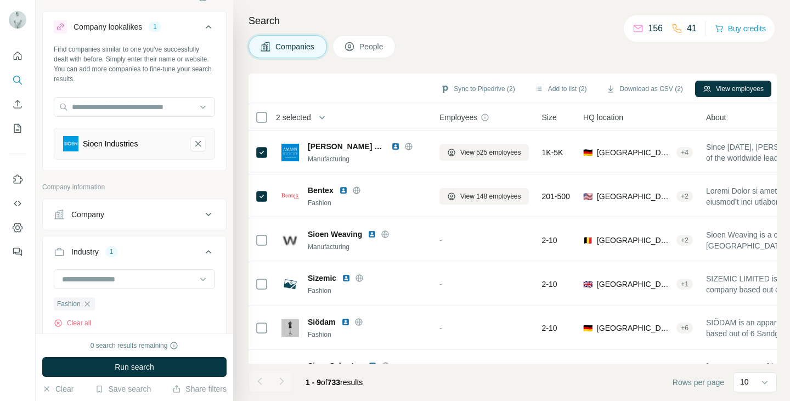
scroll to position [0, 0]
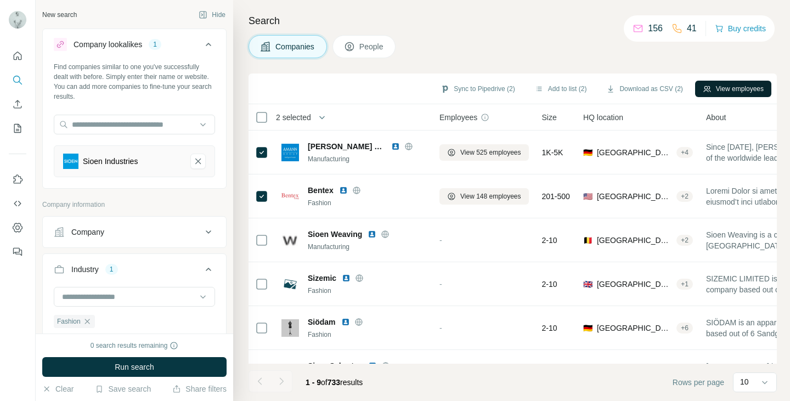
click at [729, 91] on button "View employees" at bounding box center [733, 89] width 76 height 16
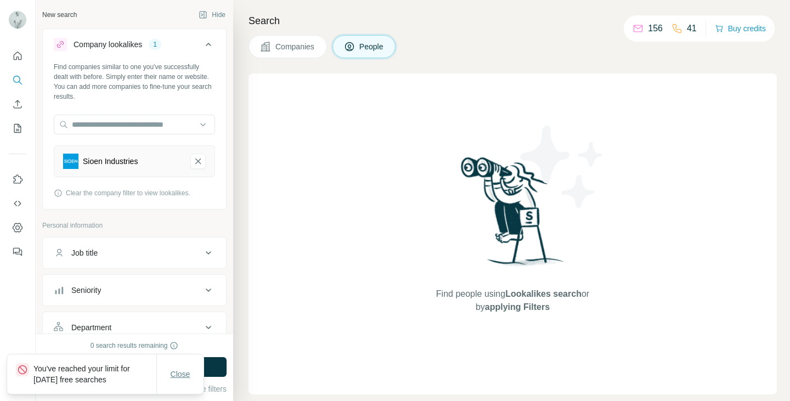
click at [190, 374] on button "Close" at bounding box center [180, 374] width 35 height 20
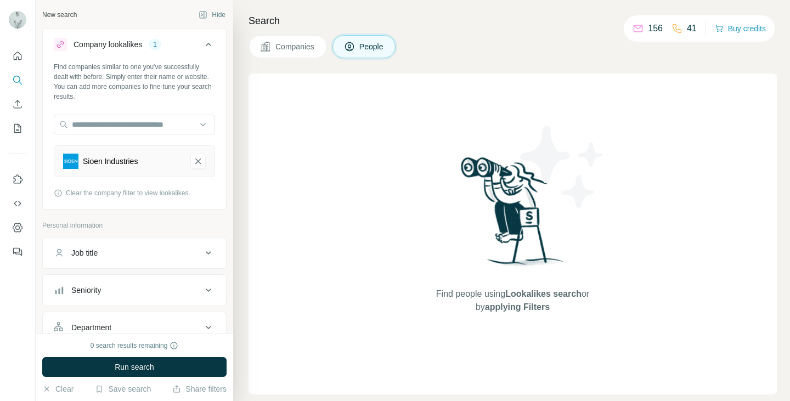
click at [358, 44] on button "People" at bounding box center [364, 46] width 64 height 23
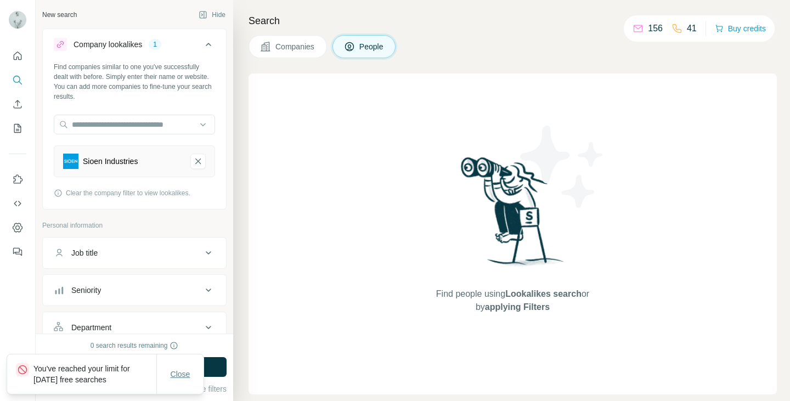
click at [176, 375] on span "Close" at bounding box center [181, 374] width 20 height 11
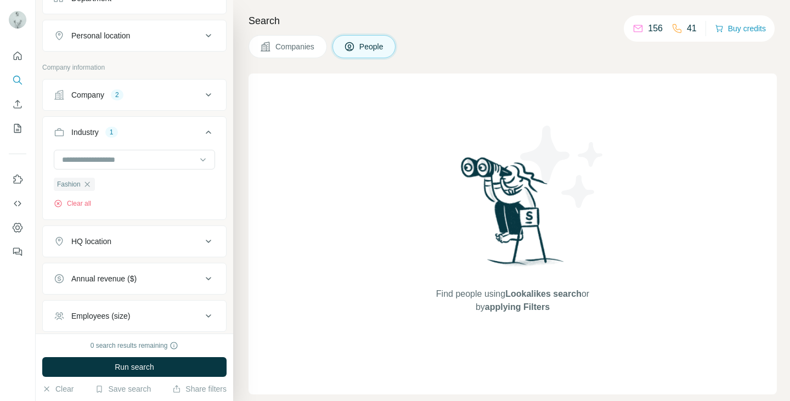
scroll to position [384, 0]
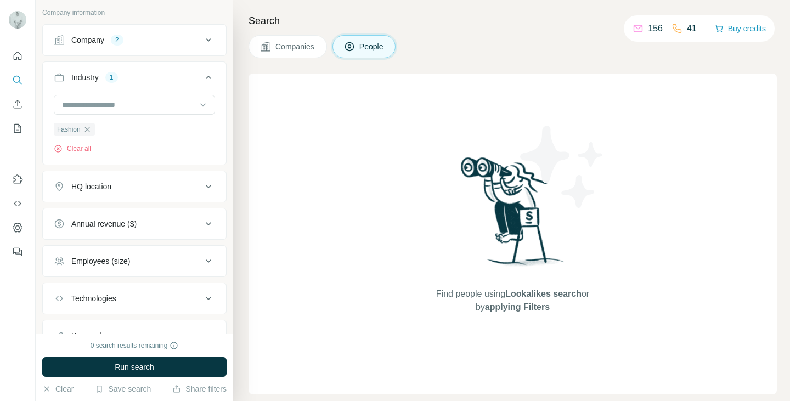
click at [137, 190] on div "HQ location" at bounding box center [128, 186] width 148 height 11
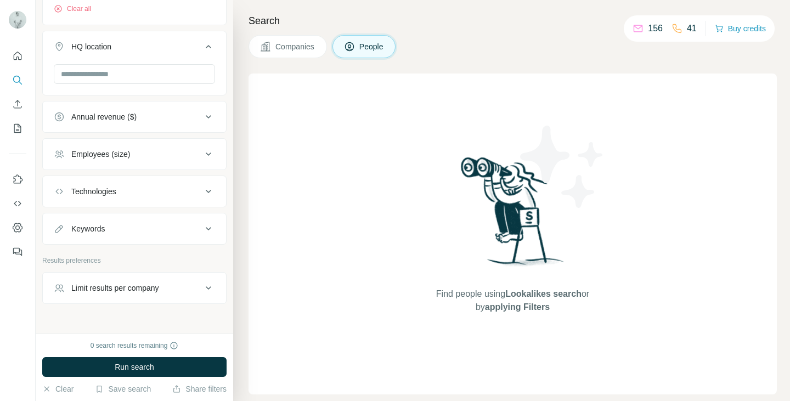
scroll to position [545, 0]
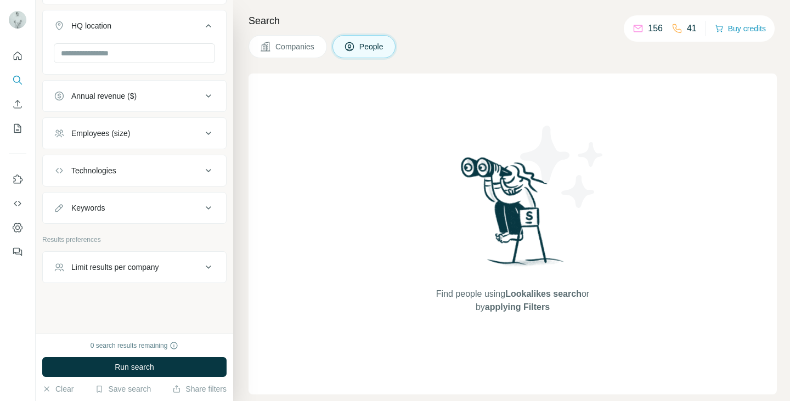
click at [148, 267] on div "Limit results per company" at bounding box center [115, 267] width 88 height 11
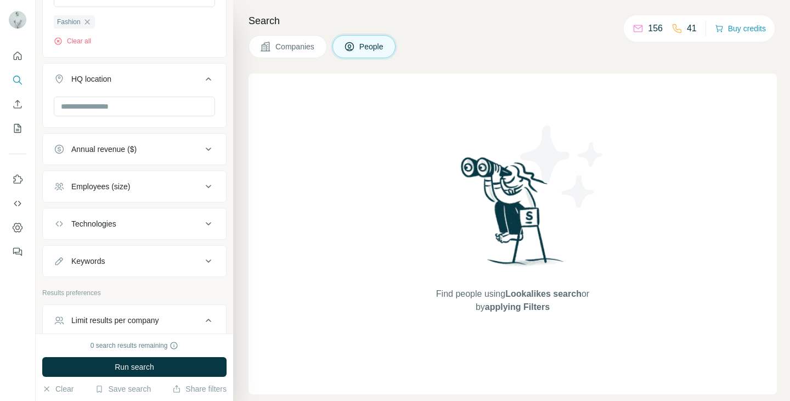
scroll to position [332, 0]
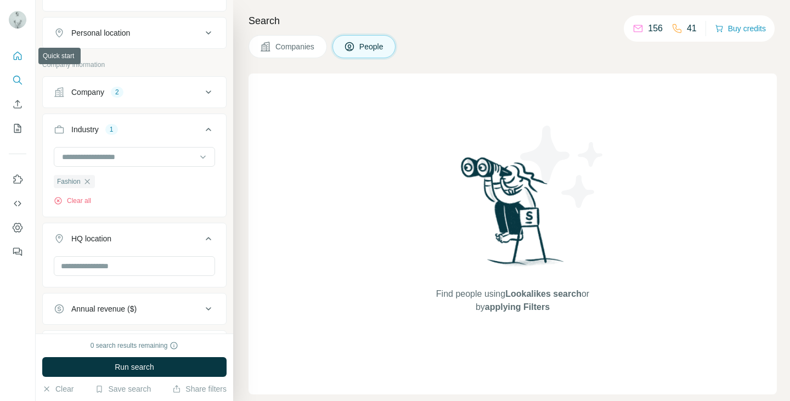
click at [22, 59] on icon "Quick start" at bounding box center [17, 55] width 11 height 11
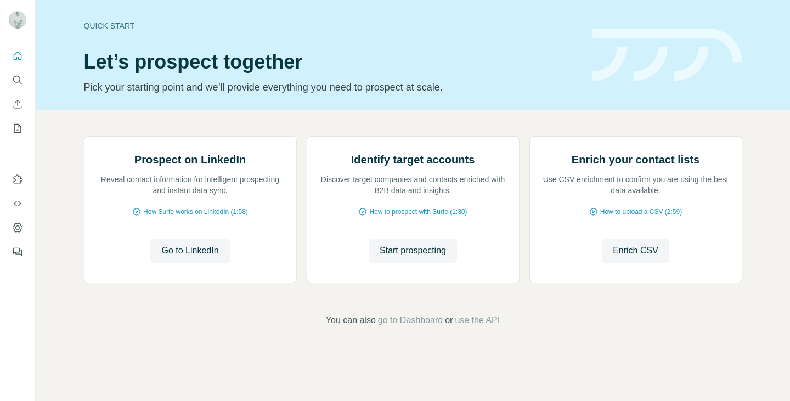
scroll to position [55, 0]
click at [16, 122] on button "My lists" at bounding box center [18, 129] width 18 height 20
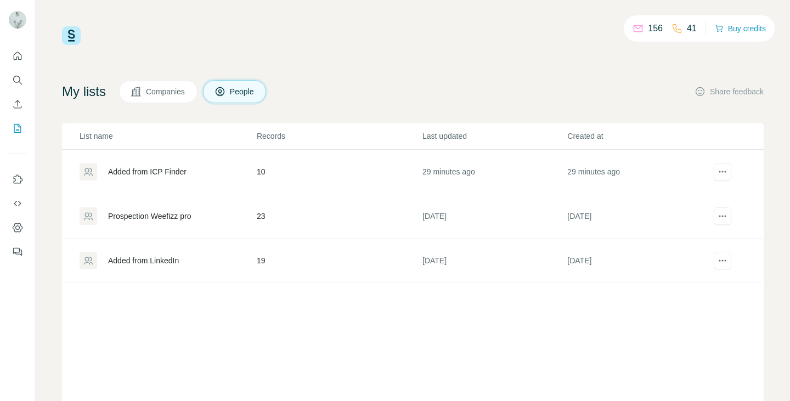
click at [168, 175] on div "Added from ICP Finder" at bounding box center [147, 171] width 78 height 11
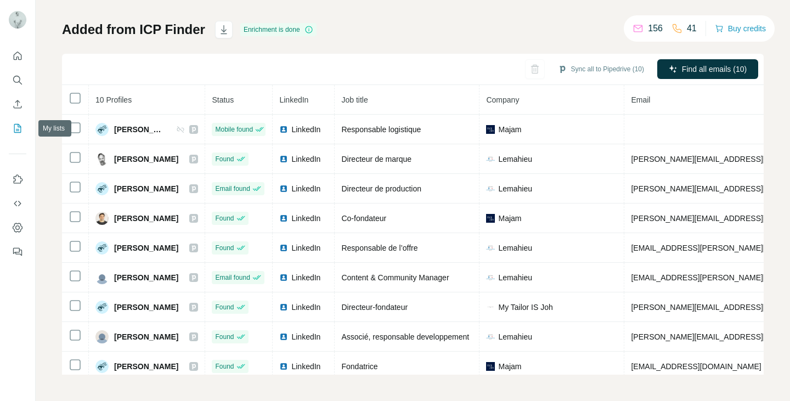
click at [22, 131] on icon "My lists" at bounding box center [17, 128] width 11 height 11
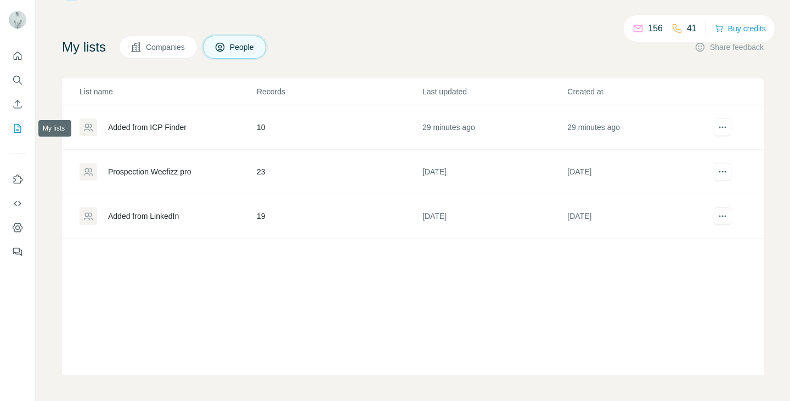
scroll to position [44, 0]
click at [23, 230] on button "Dashboard" at bounding box center [18, 228] width 18 height 20
click at [22, 54] on icon "Quick start" at bounding box center [17, 55] width 11 height 11
